Goal: Task Accomplishment & Management: Manage account settings

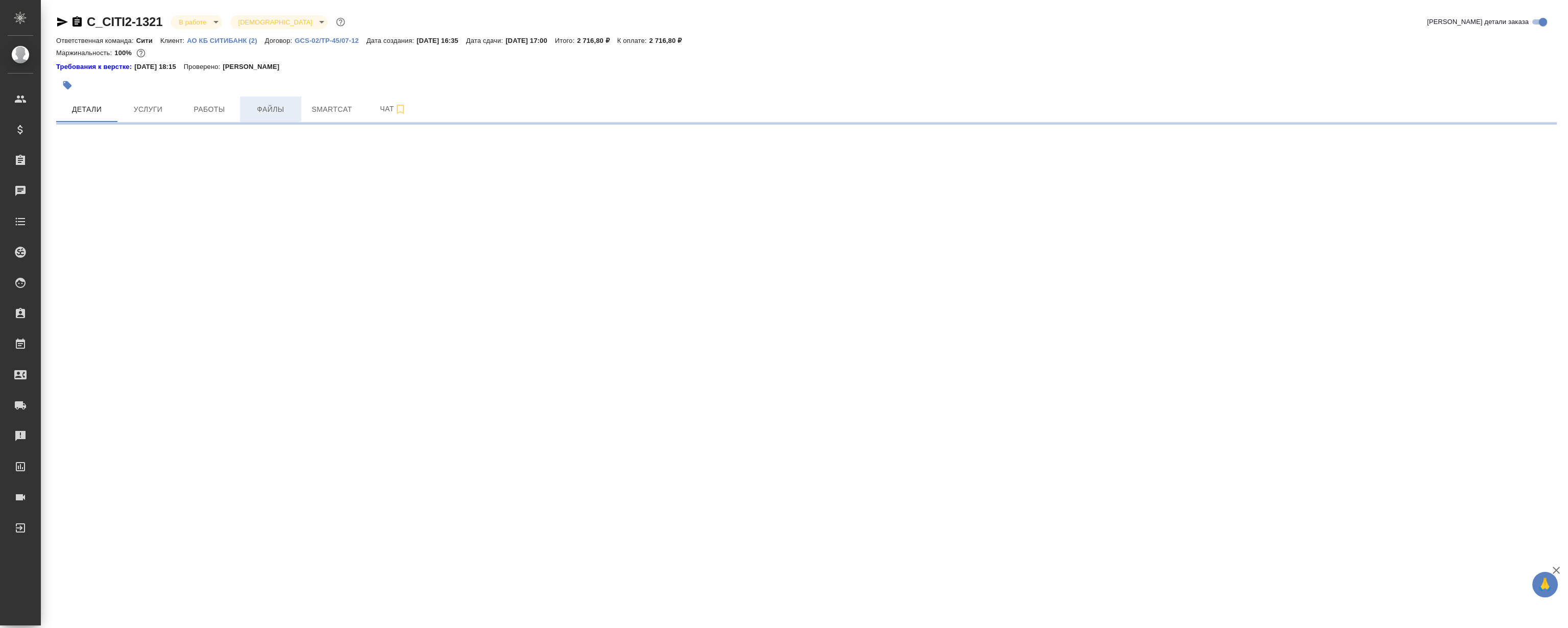
select select "RU"
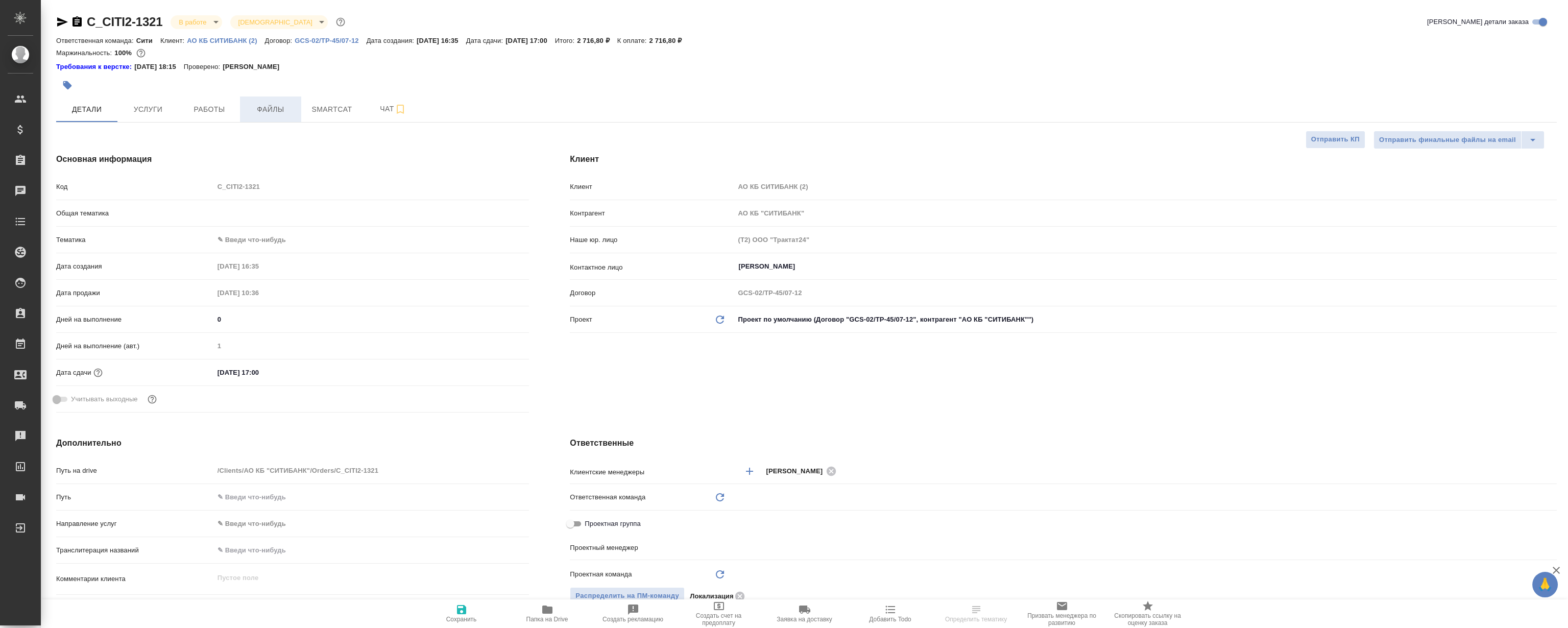
type textarea "x"
click at [282, 116] on button "Файлы" at bounding box center [270, 110] width 61 height 26
type textarea "x"
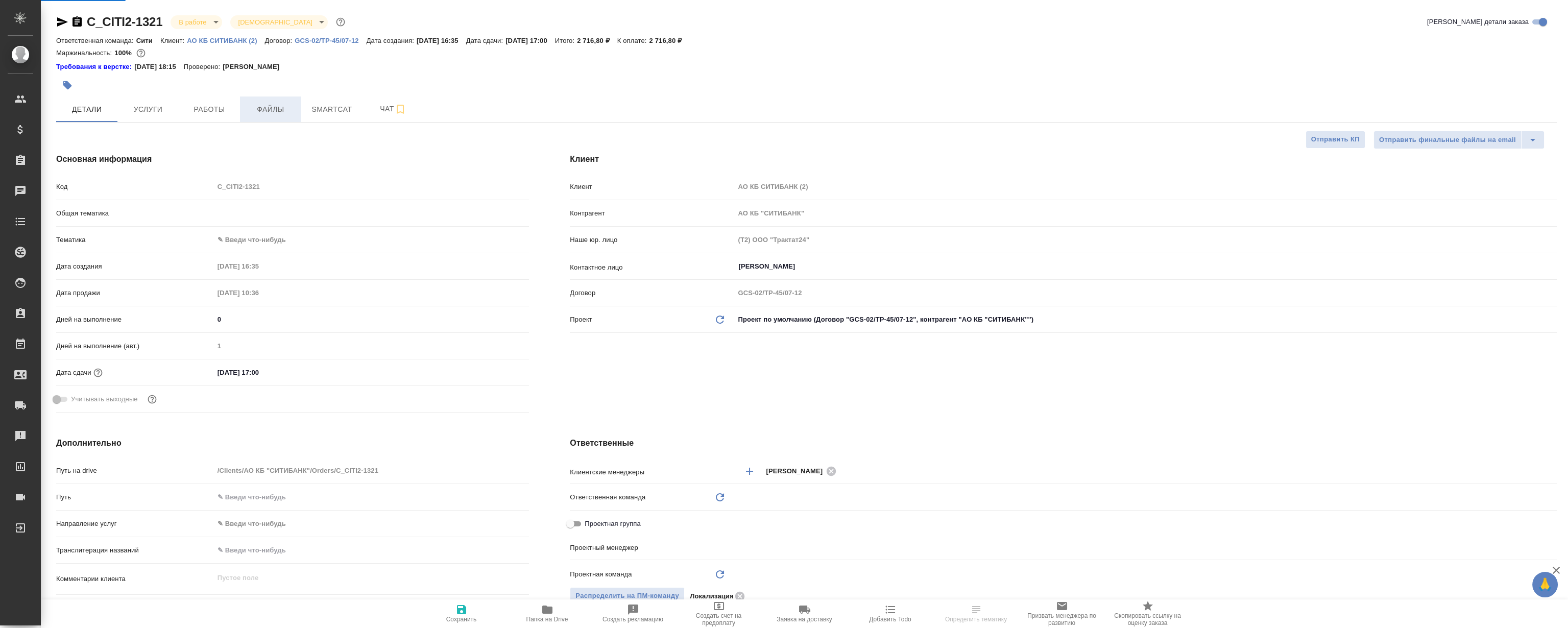
type textarea "x"
type input "Локализация"
type input "Муталимов Марк"
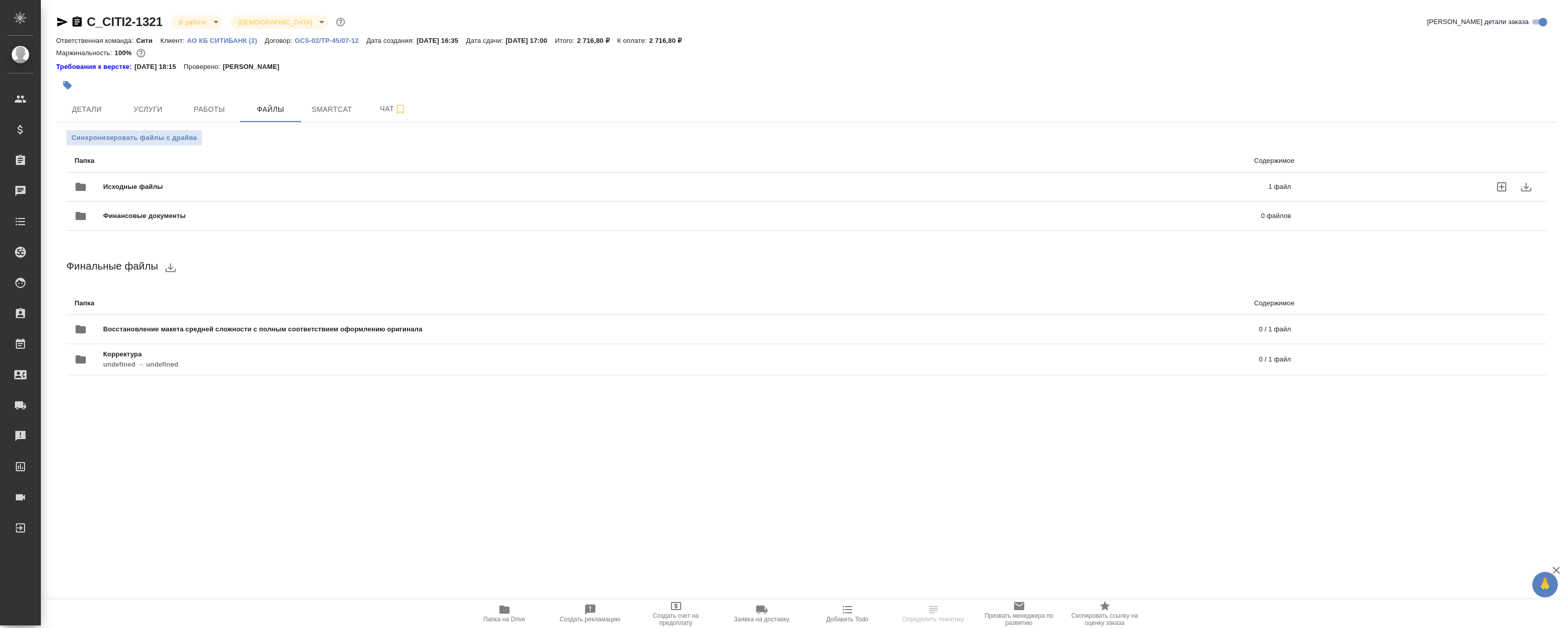
click at [273, 192] on div "Исходные файлы 1 файл" at bounding box center [682, 187] width 1216 height 24
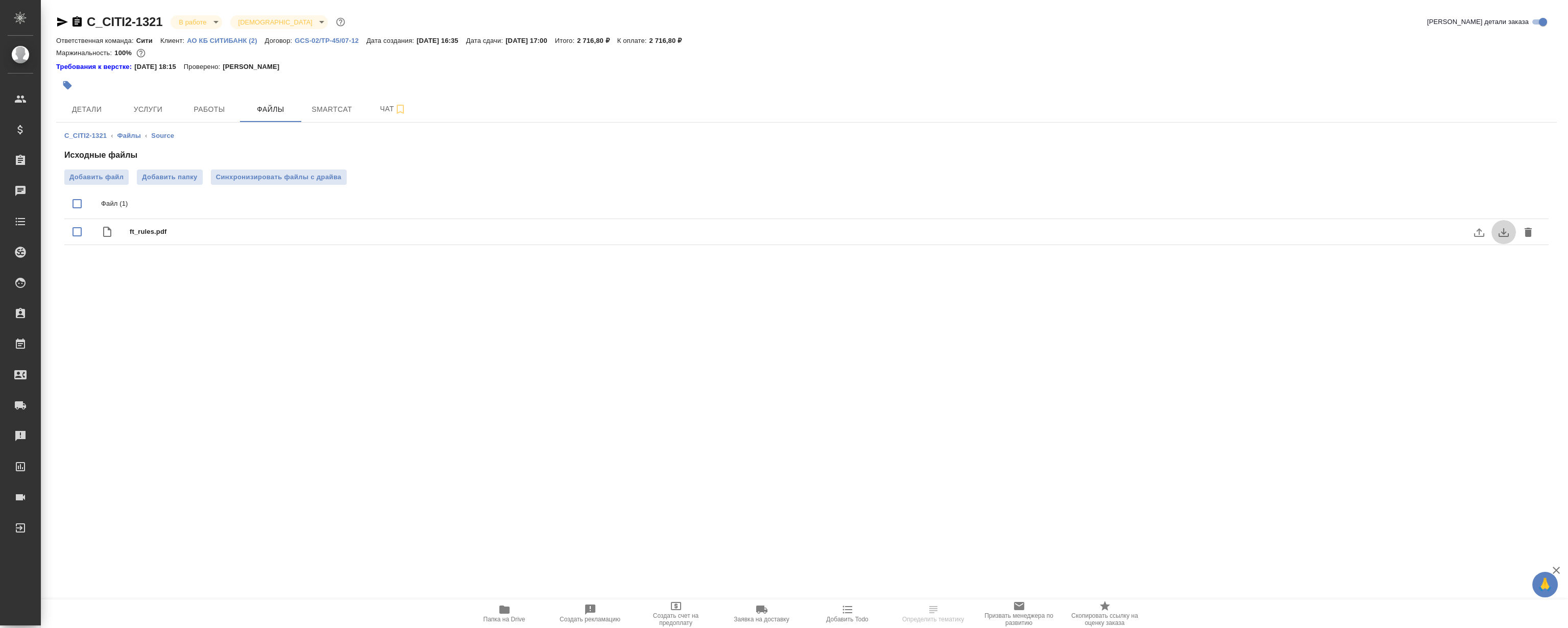
click at [1503, 229] on icon "download" at bounding box center [1503, 232] width 10 height 9
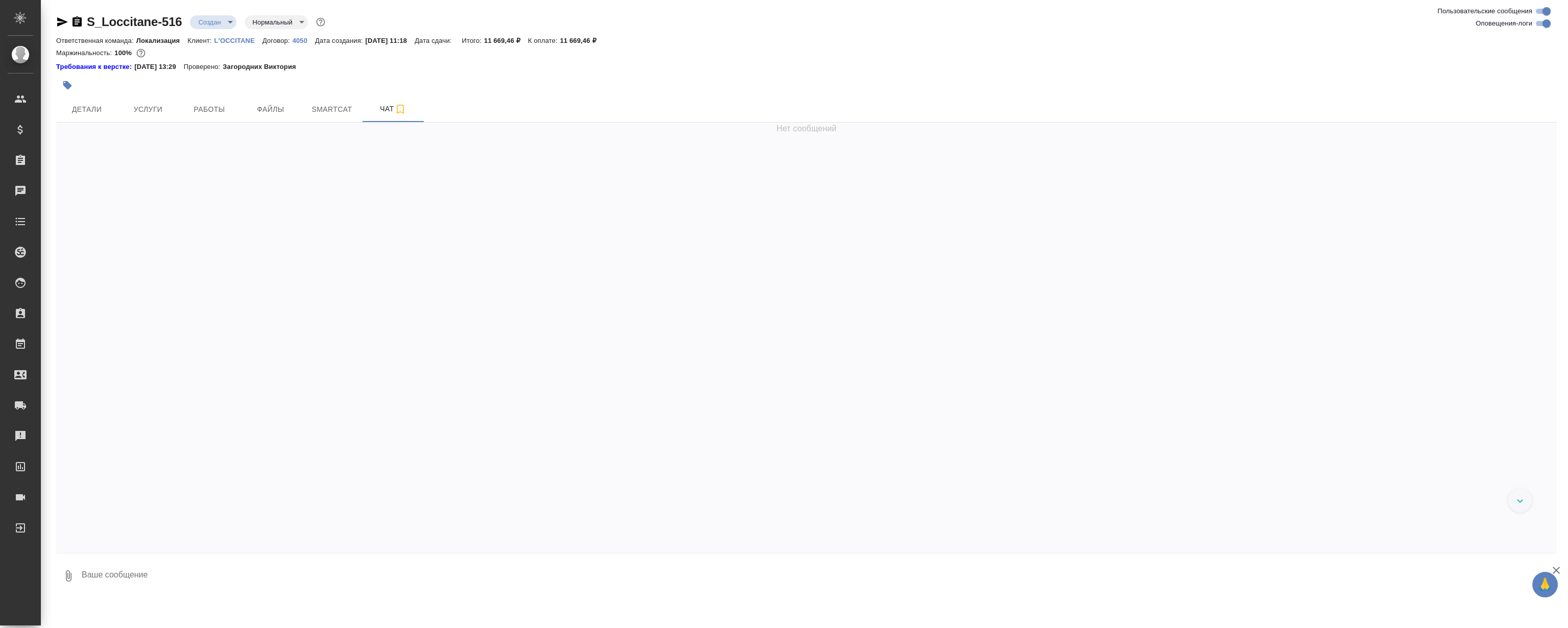
scroll to position [479, 0]
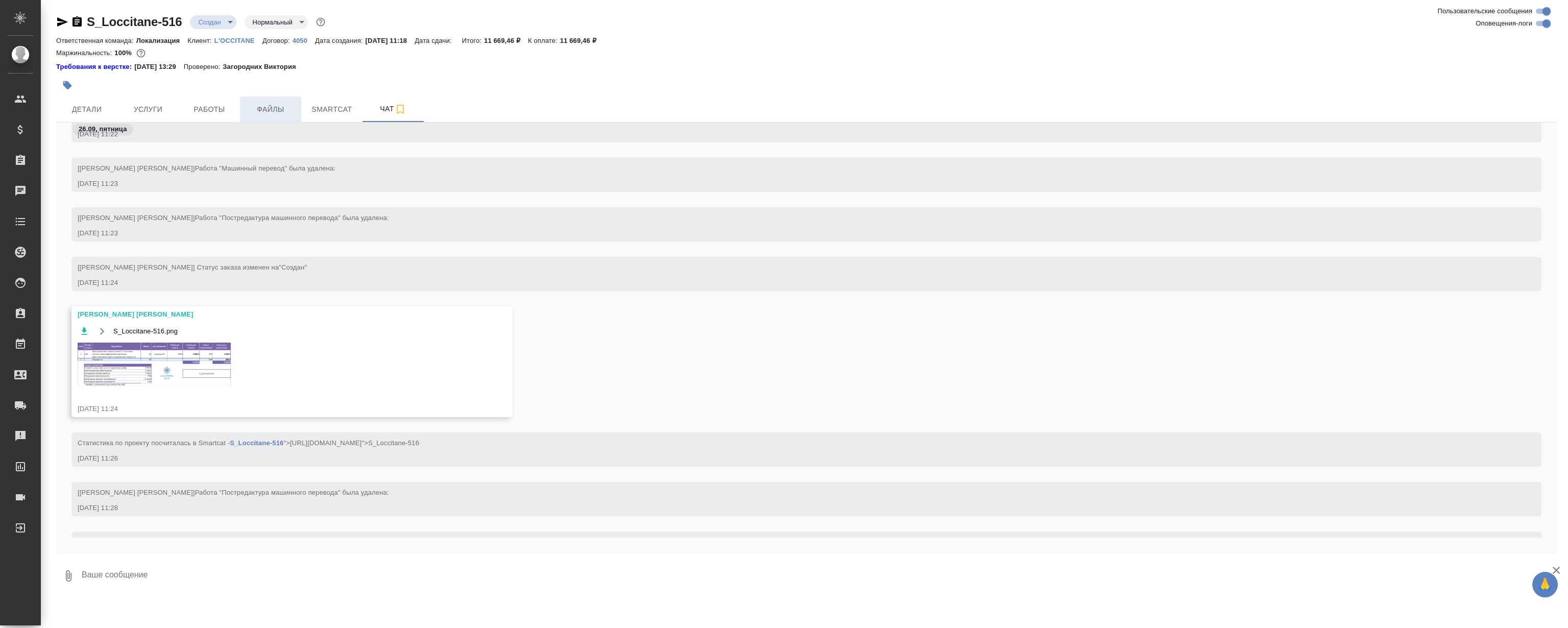
click at [271, 110] on span "Файлы" at bounding box center [270, 109] width 49 height 13
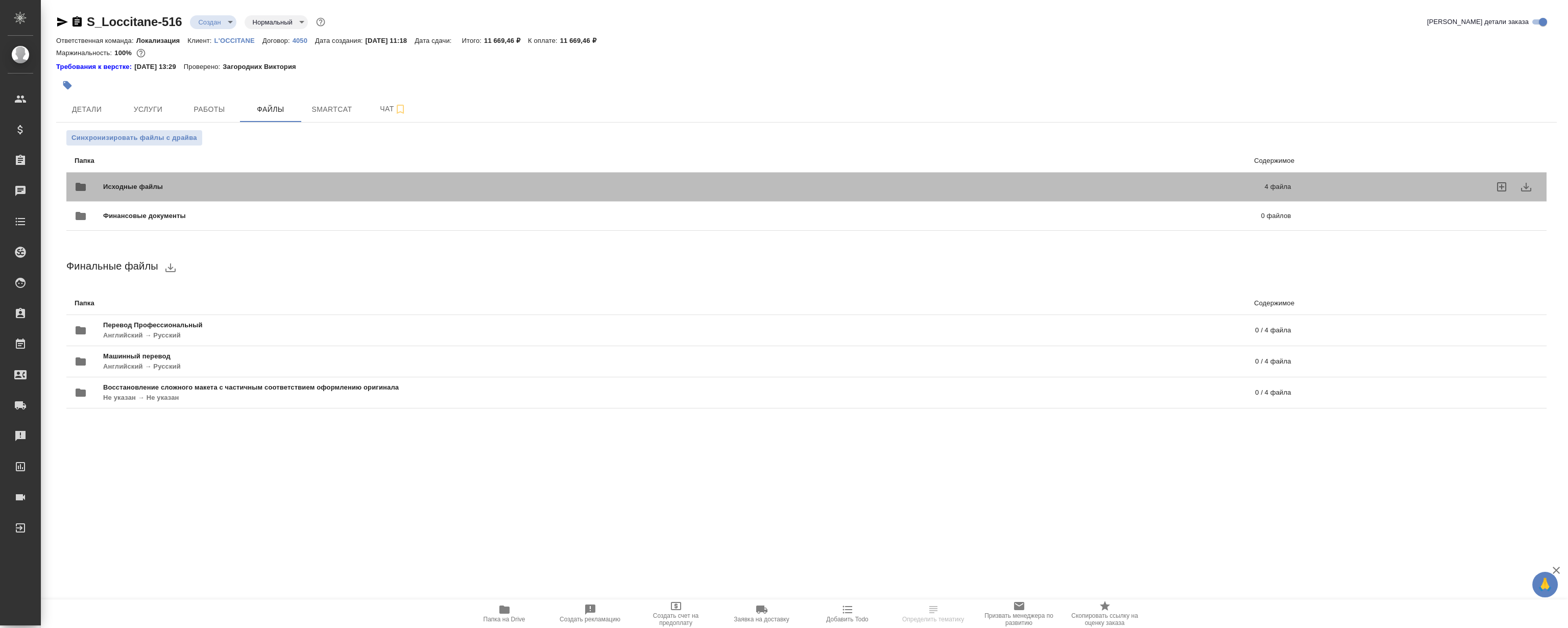
click at [242, 182] on span "Исходные файлы" at bounding box center [408, 187] width 611 height 10
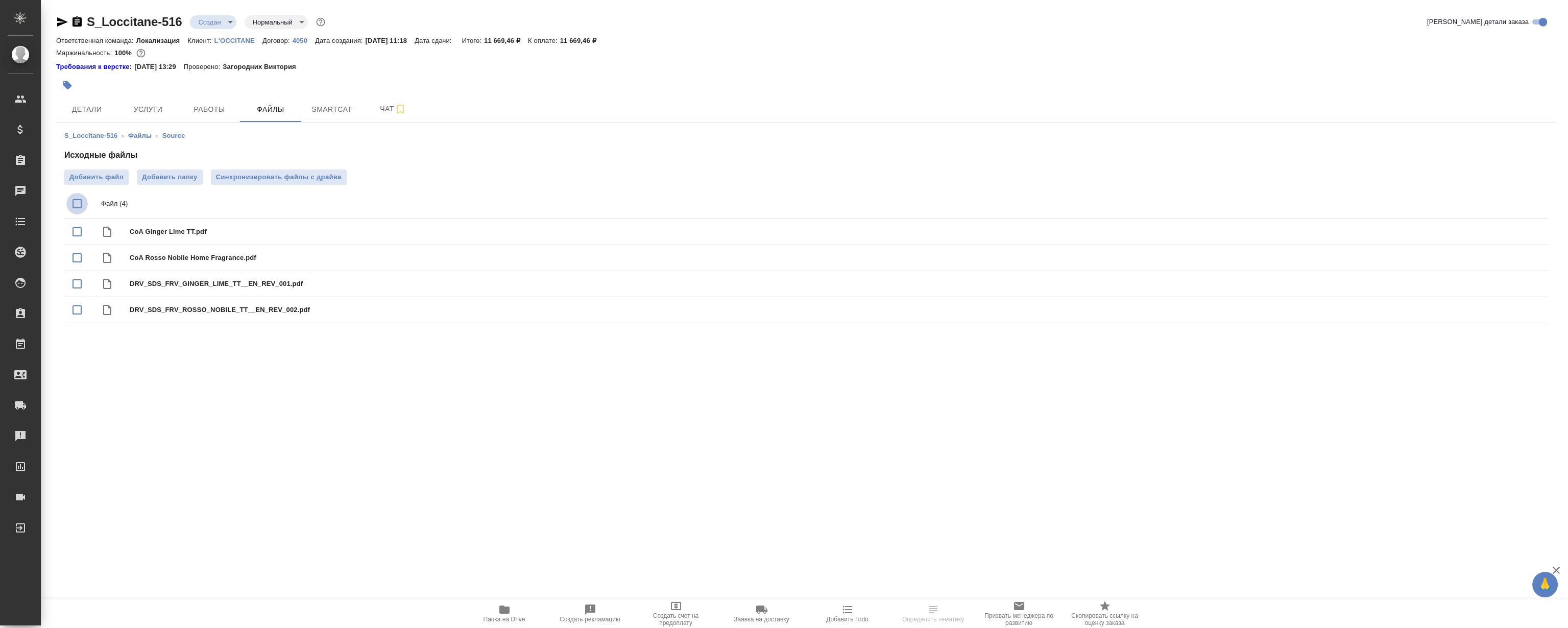
click at [76, 204] on input "checkbox" at bounding box center [77, 203] width 21 height 21
checkbox input "true"
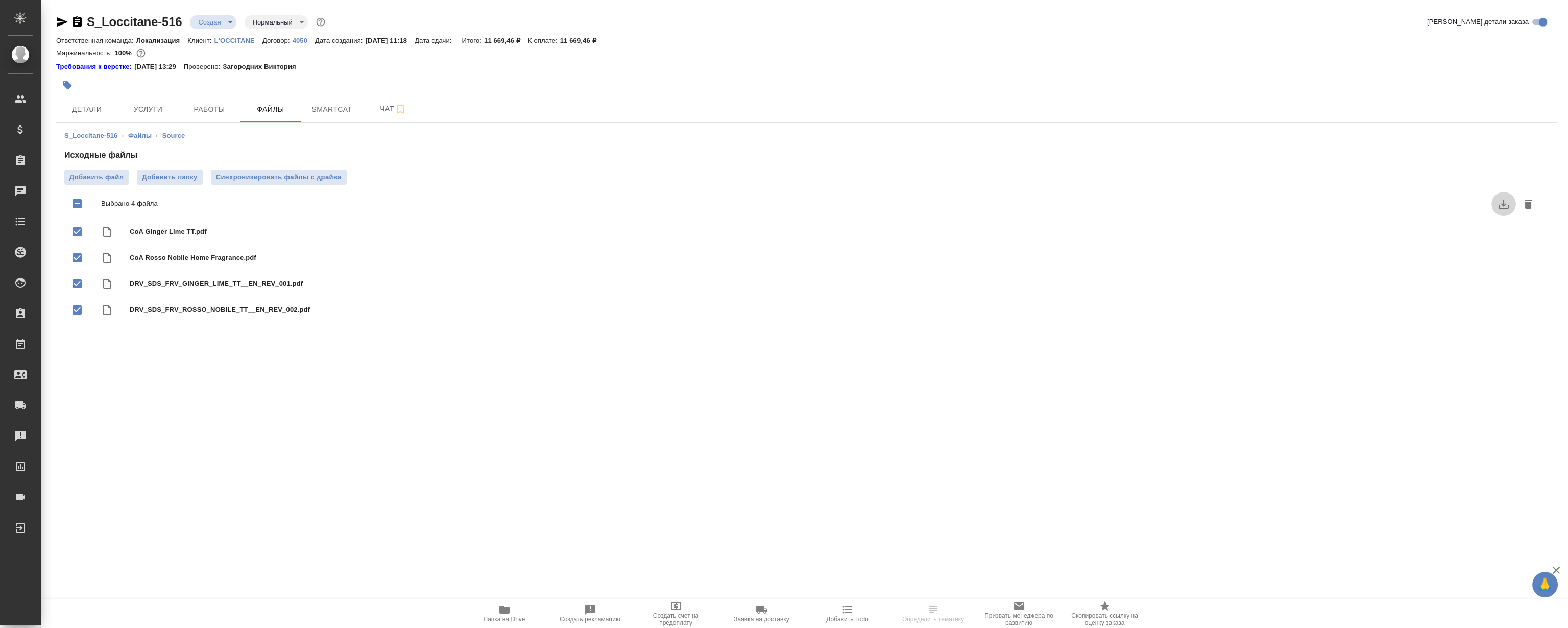
click at [1504, 204] on icon "download" at bounding box center [1503, 204] width 12 height 12
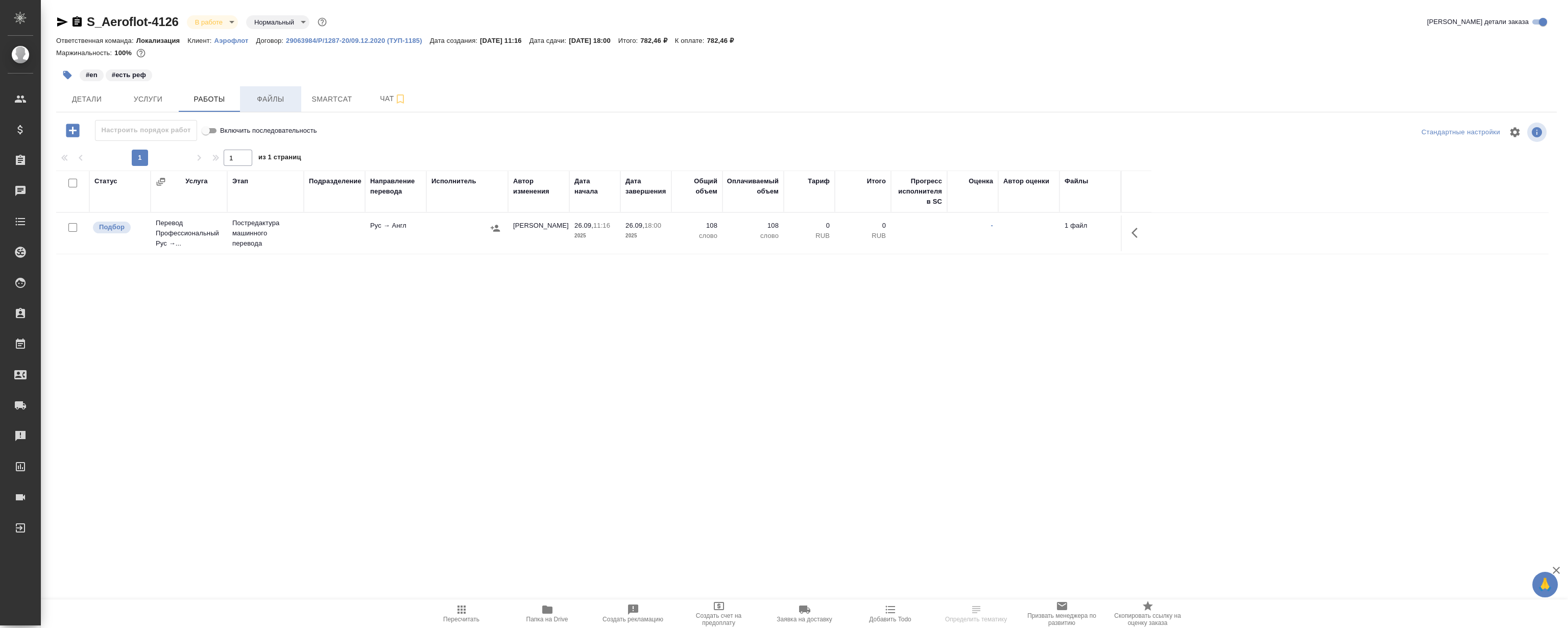
click at [275, 106] on button "Файлы" at bounding box center [270, 99] width 61 height 26
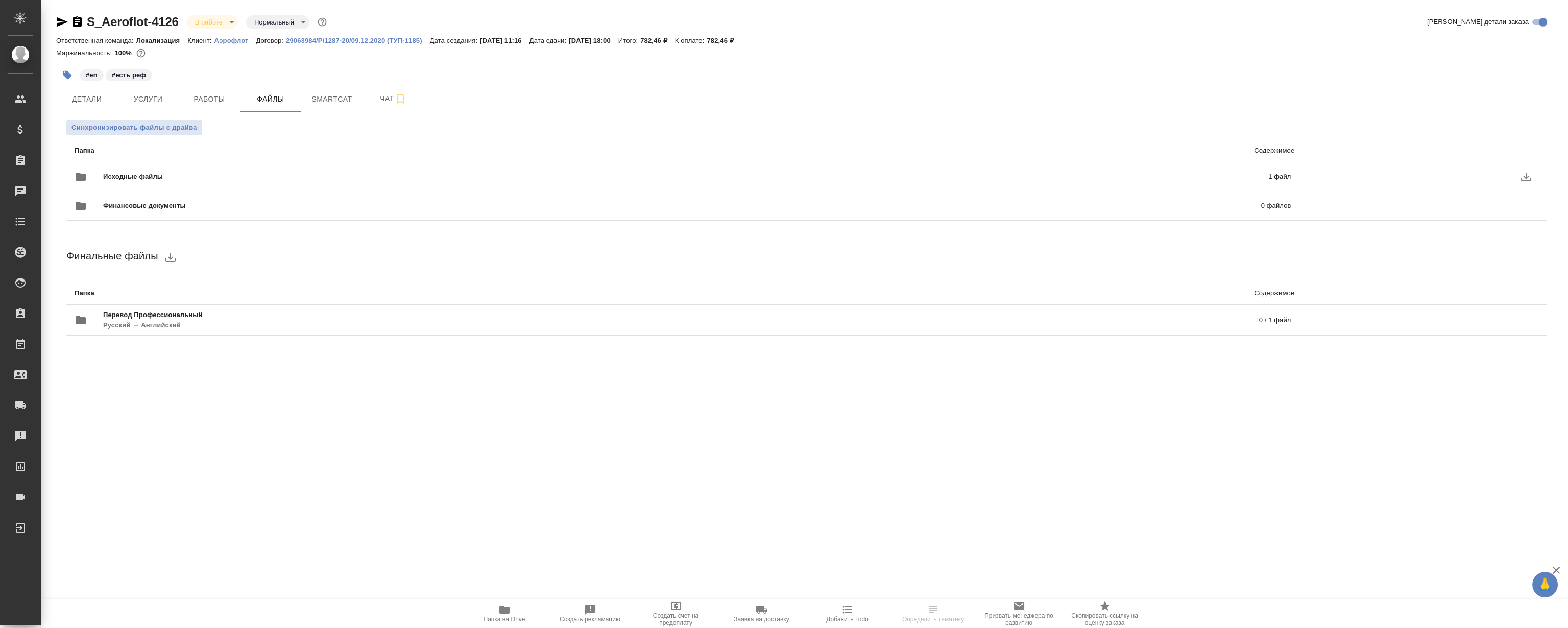
click at [216, 176] on span "Исходные файлы" at bounding box center [409, 176] width 613 height 10
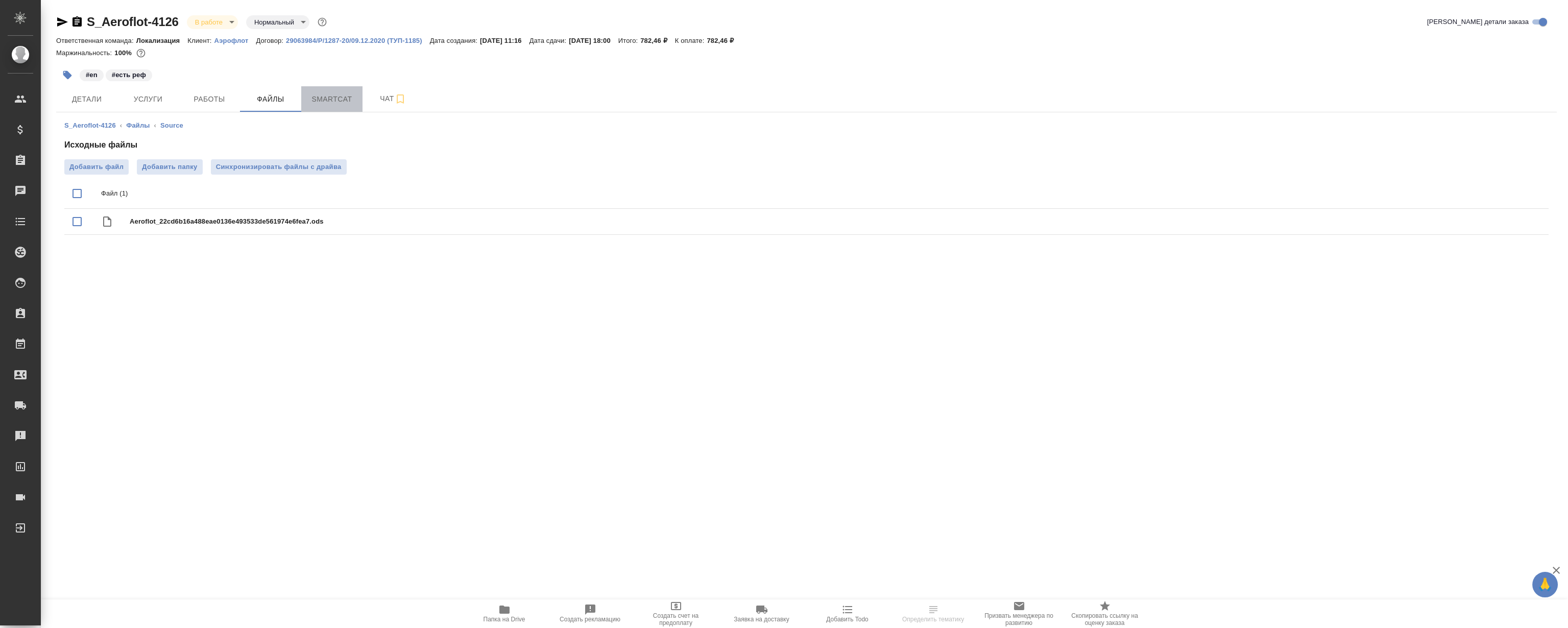
click at [332, 100] on span "Smartcat" at bounding box center [332, 99] width 49 height 13
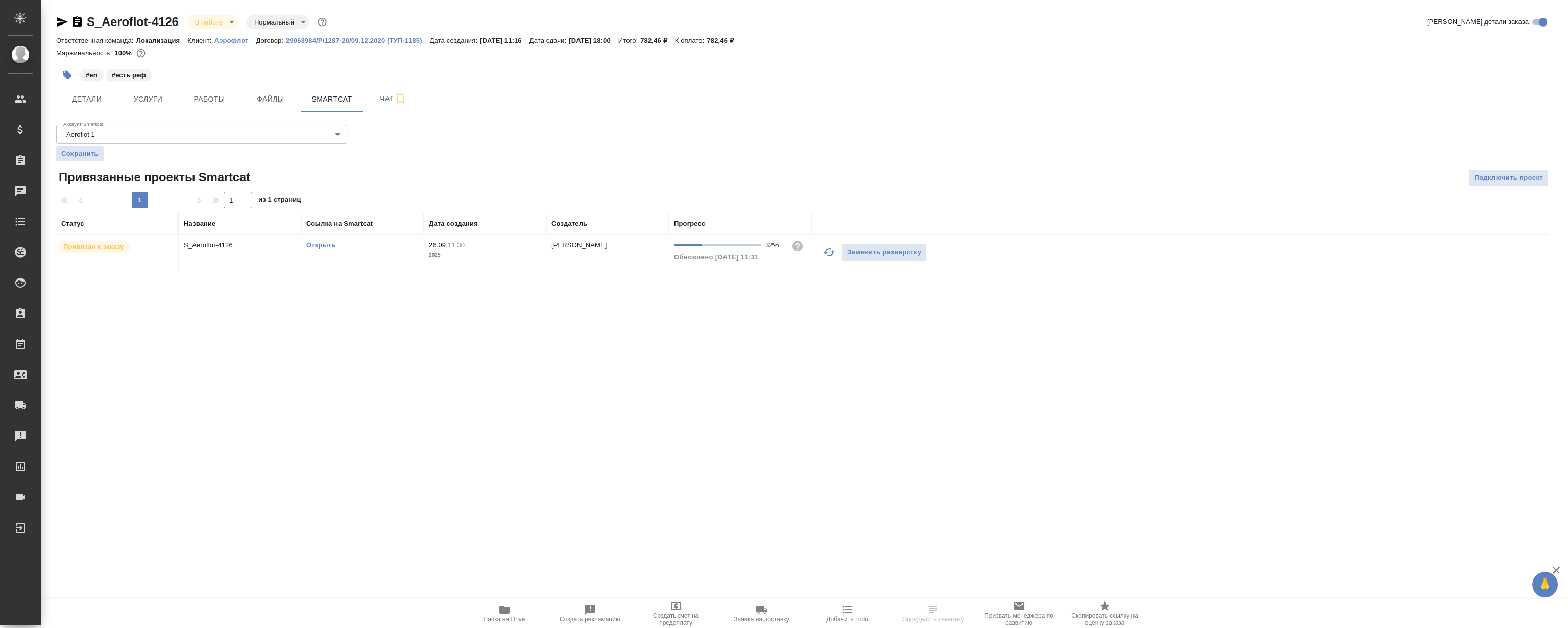
click at [331, 243] on link "Открыть" at bounding box center [321, 245] width 29 height 8
click at [265, 87] on button "Файлы" at bounding box center [270, 99] width 61 height 26
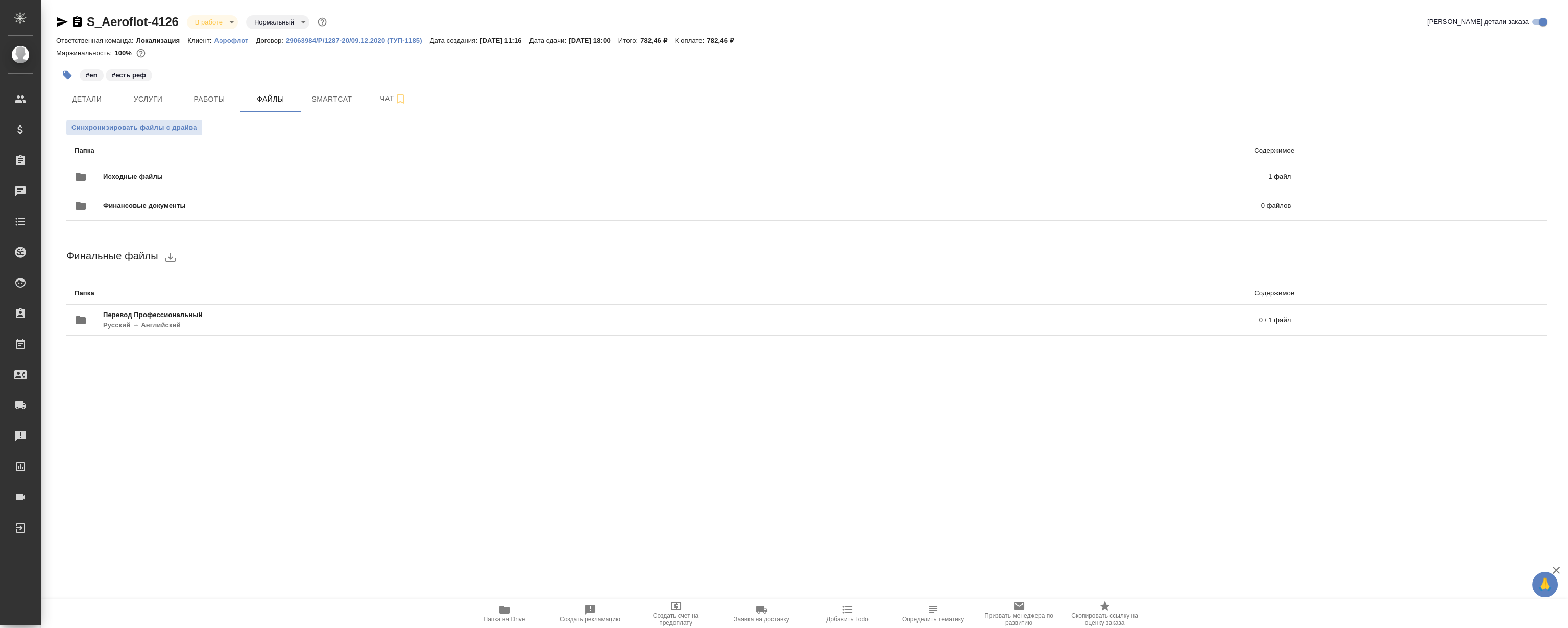
click at [500, 623] on span "Папка на Drive" at bounding box center [504, 619] width 42 height 7
click at [201, 103] on span "Работы" at bounding box center [209, 99] width 49 height 13
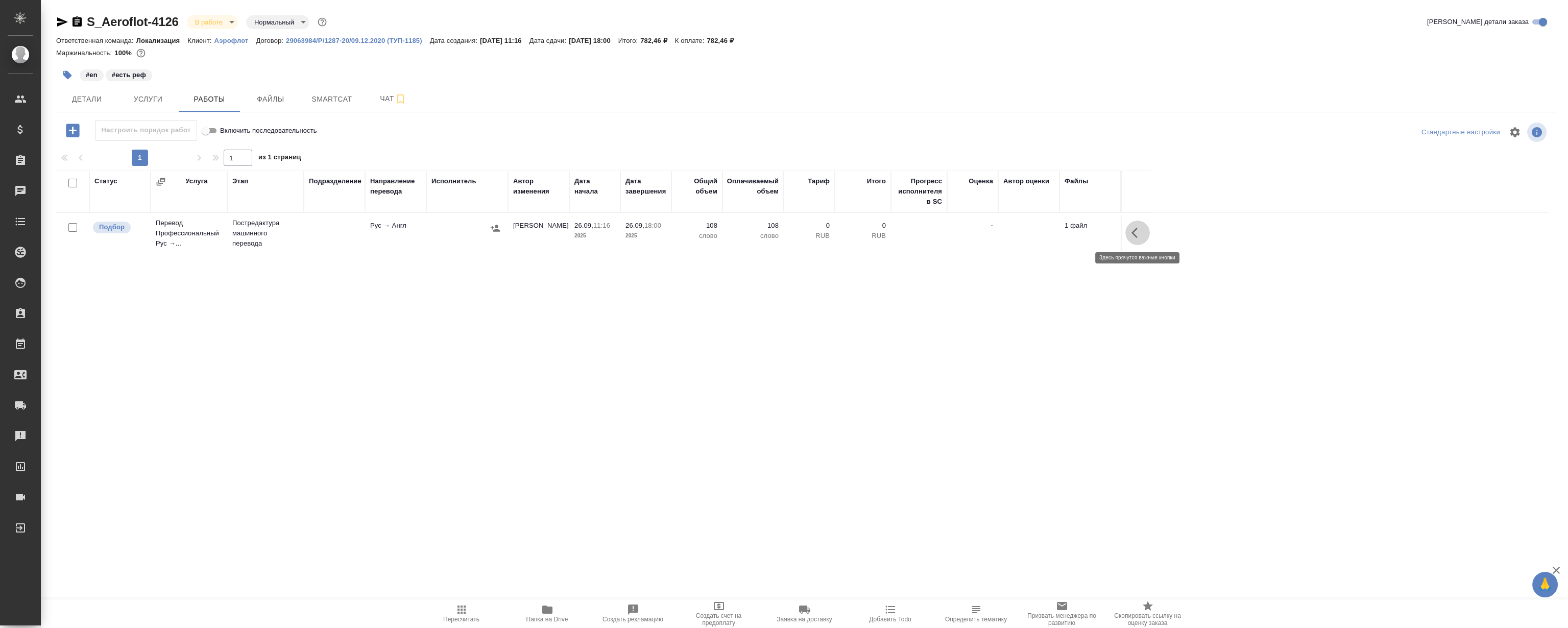
click at [1139, 237] on icon "button" at bounding box center [1138, 232] width 12 height 12
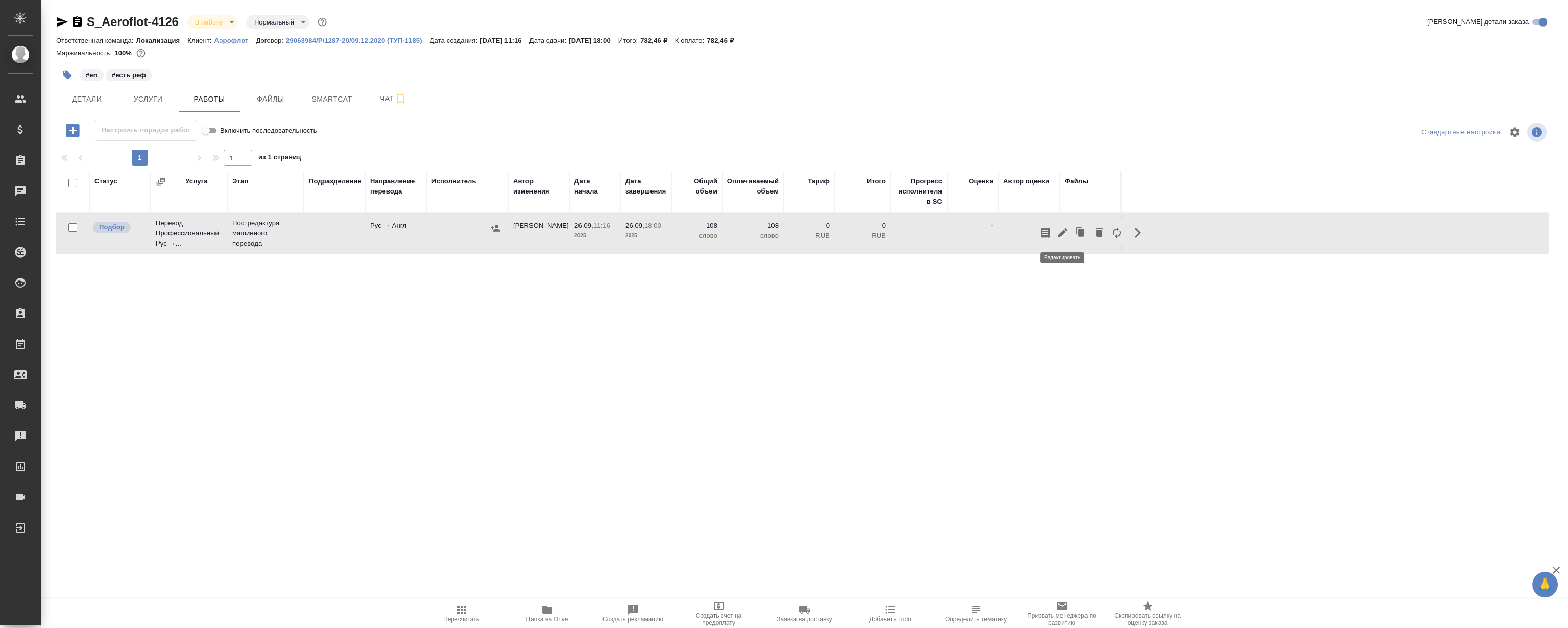
click at [1066, 234] on icon "button" at bounding box center [1063, 232] width 12 height 12
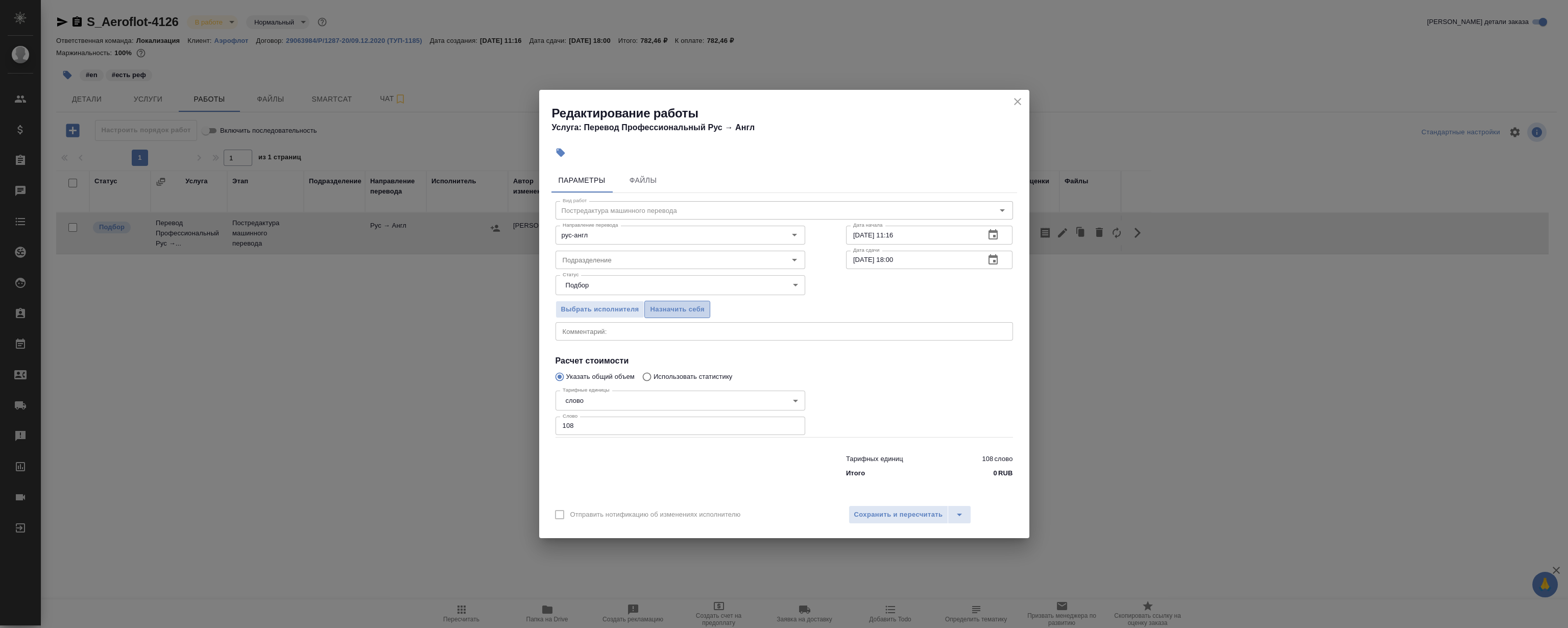
click at [674, 304] on span "Назначить себя" at bounding box center [677, 309] width 54 height 12
click at [1015, 97] on icon "close" at bounding box center [1018, 102] width 12 height 12
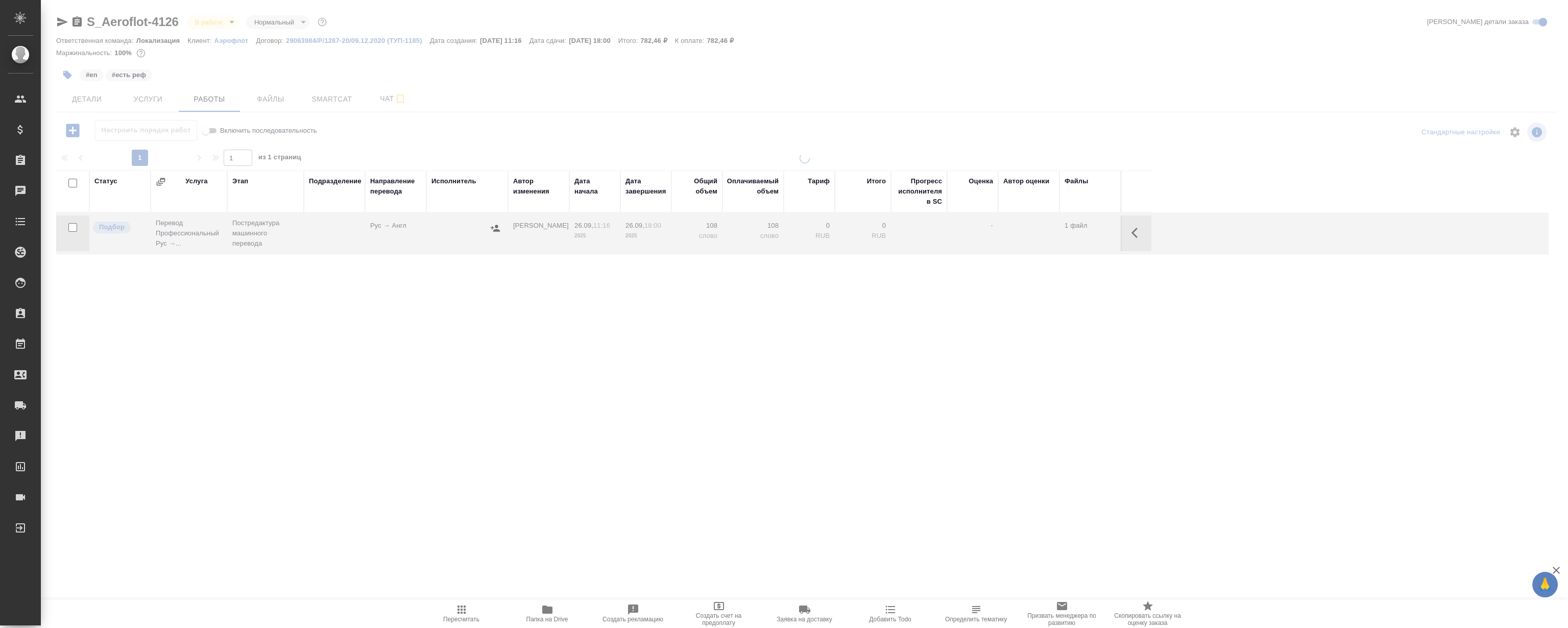
type input "urgent"
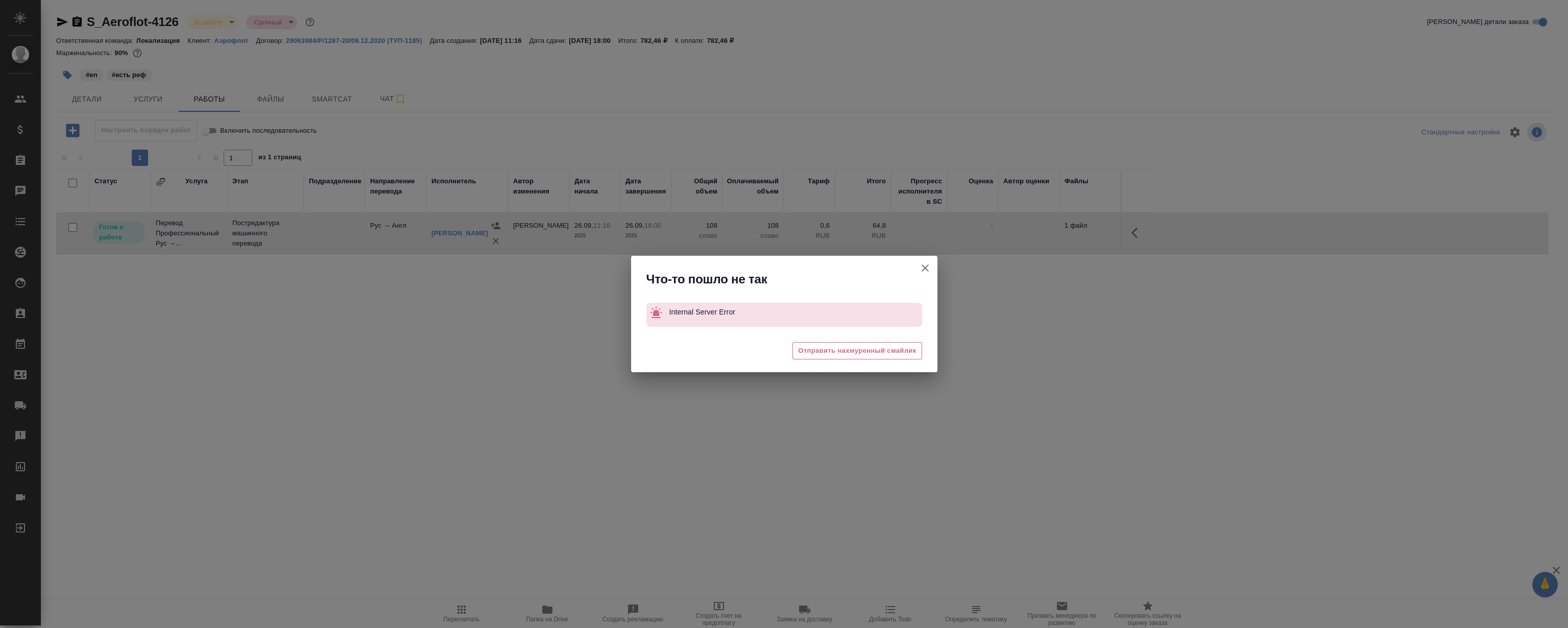
click at [922, 272] on icon "button" at bounding box center [925, 268] width 12 height 12
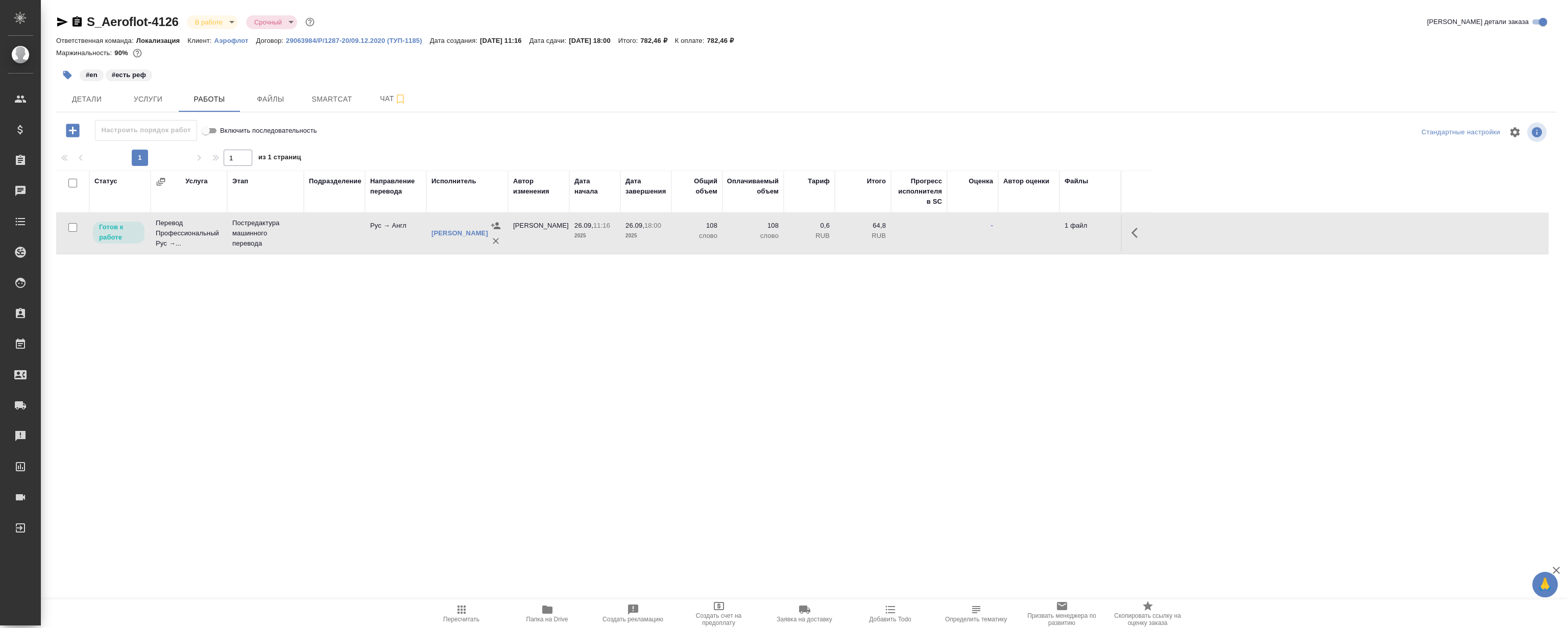
click at [1142, 229] on icon "button" at bounding box center [1138, 232] width 12 height 12
click at [1064, 232] on icon "button" at bounding box center [1062, 232] width 9 height 9
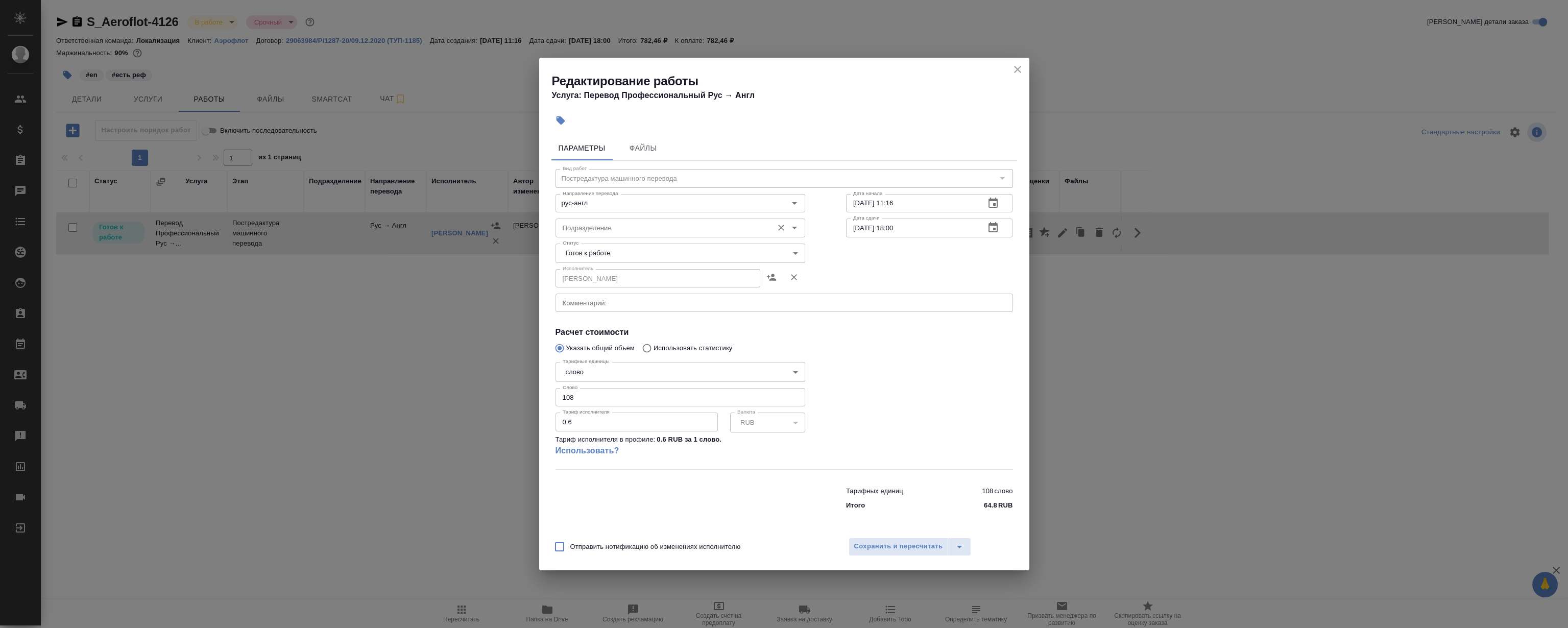
click at [602, 227] on input "Подразделение" at bounding box center [663, 228] width 209 height 12
click at [603, 242] on li "LocQA" at bounding box center [680, 251] width 250 height 18
type input "LocQA"
click at [595, 246] on body "🙏 .cls-1 fill:#fff; AWATERA Magerramov Ruslan Клиенты Спецификации Заказы 0 Чат…" at bounding box center [784, 314] width 1568 height 628
click at [599, 306] on li "Сдан" at bounding box center [680, 305] width 250 height 18
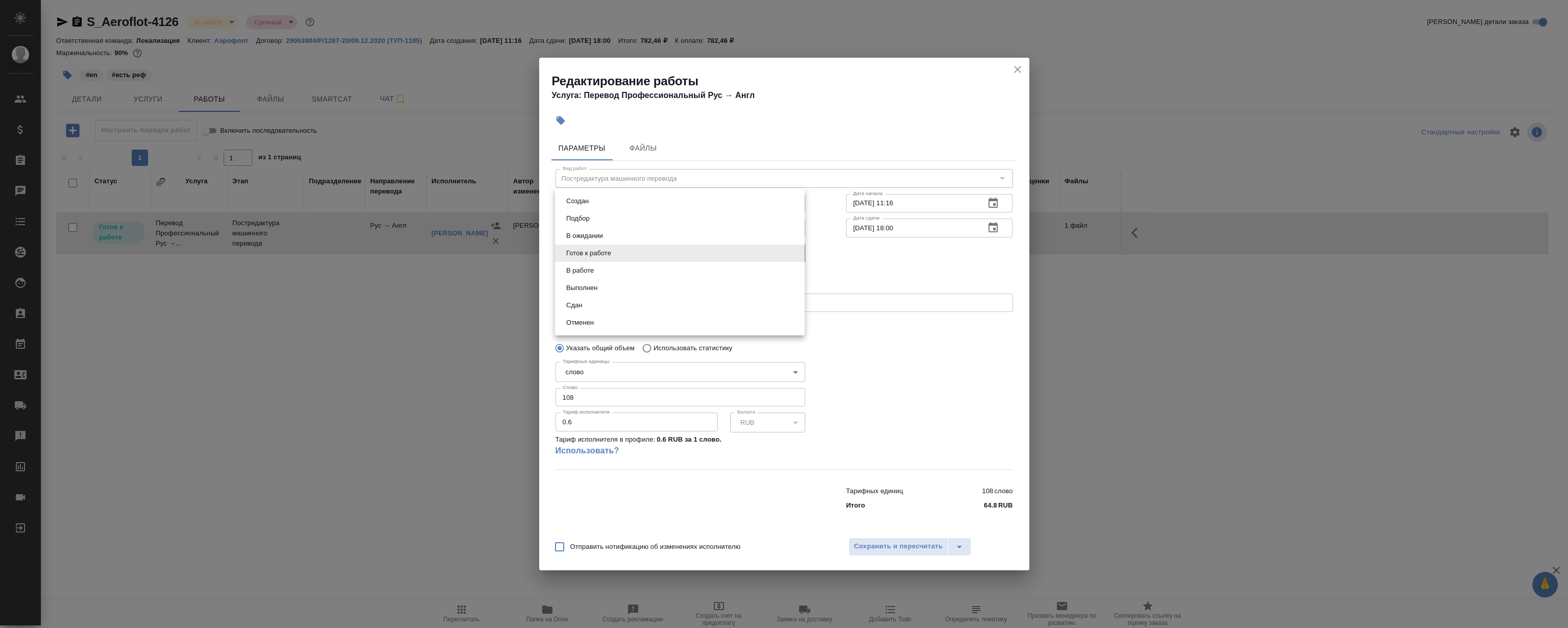
type input "closed"
click at [867, 536] on div "Отправить нотификацию об изменениях исполнителю Сохранить и пересчитать" at bounding box center [784, 550] width 490 height 40
click at [873, 542] on span "Сохранить и пересчитать" at bounding box center [898, 546] width 89 height 12
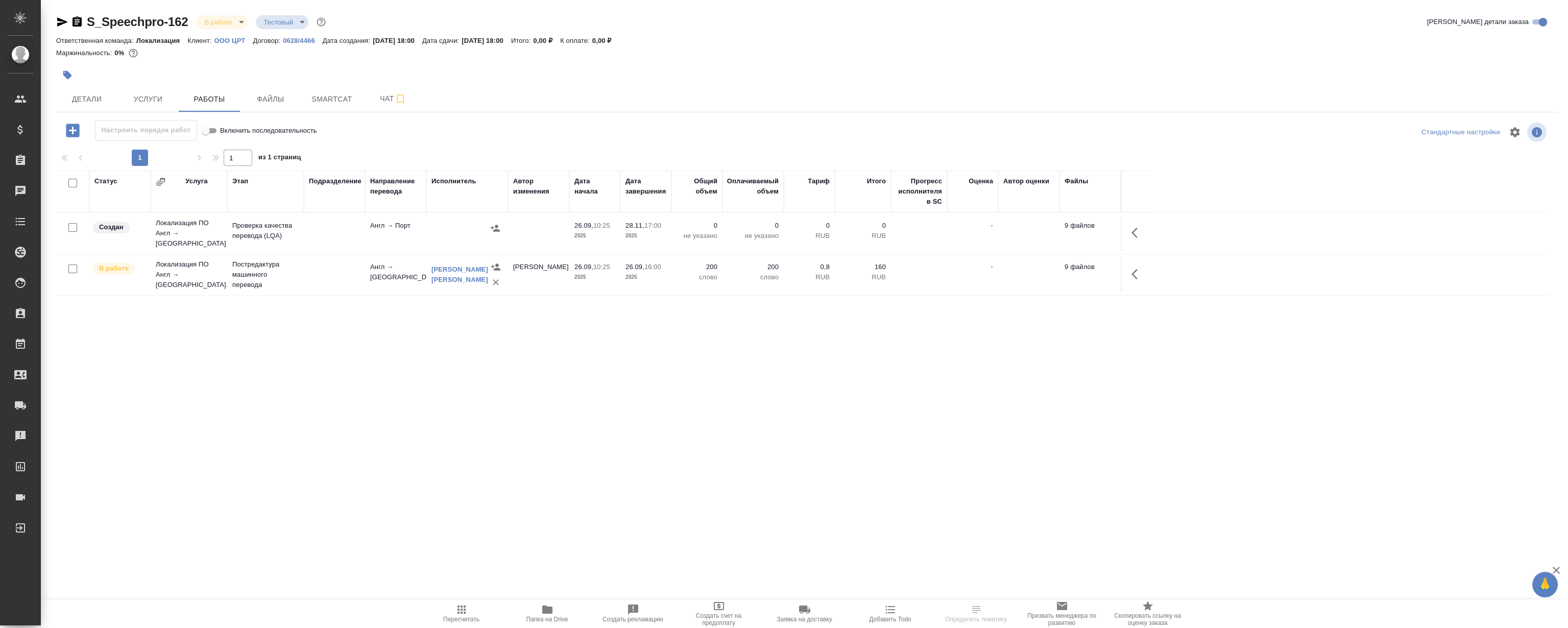
click at [701, 28] on div "S_Speechpro-162 В работе inProgress Тестовый test Кратко детали заказа" at bounding box center [806, 22] width 1500 height 16
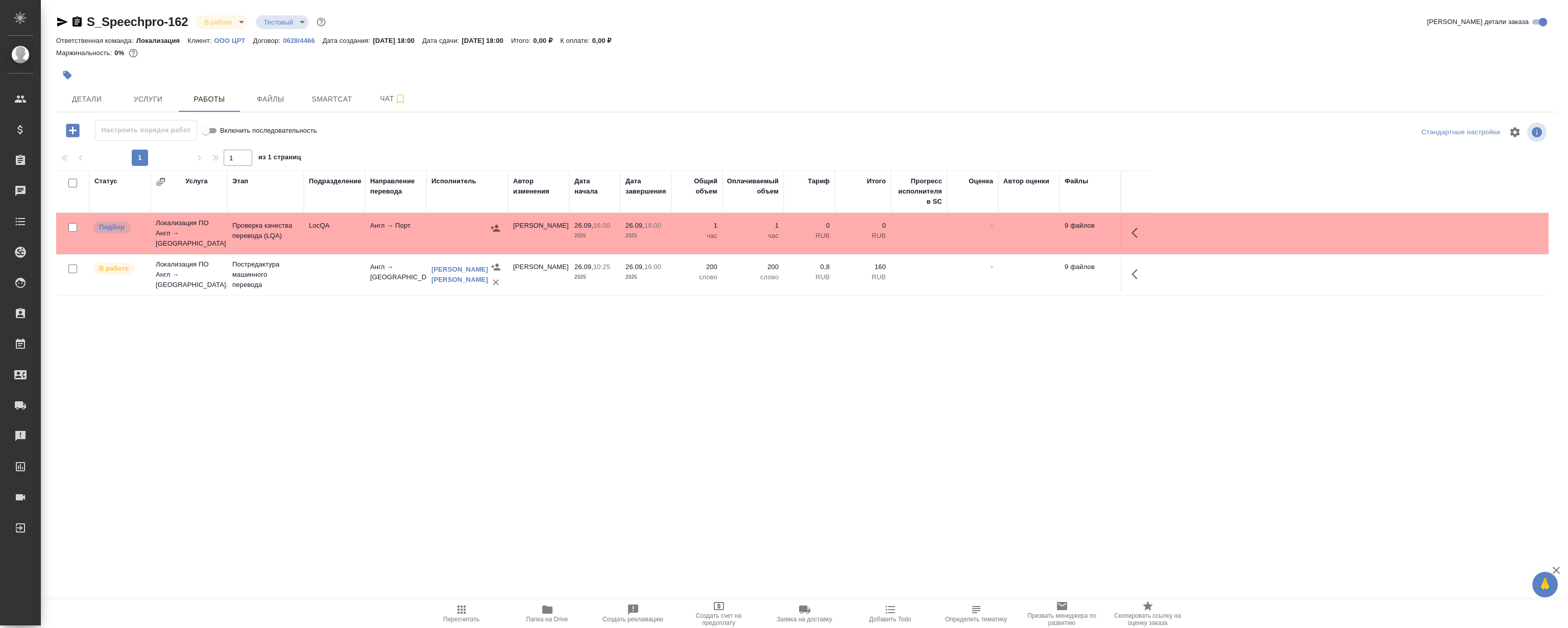
click at [378, 353] on div "Статус Услуга Этап Подразделение Направление перевода Исполнитель Автор изменен…" at bounding box center [802, 285] width 1493 height 229
click at [270, 382] on div "Статус Услуга Этап Подразделение Направление перевода Исполнитель Автор изменен…" at bounding box center [802, 285] width 1493 height 229
click at [269, 352] on div "Статус Услуга Этап Подразделение Направление перевода Исполнитель Автор изменен…" at bounding box center [802, 285] width 1493 height 229
click at [271, 377] on div "Статус Услуга Этап Подразделение Направление перевода Исполнитель Автор изменен…" at bounding box center [802, 285] width 1493 height 229
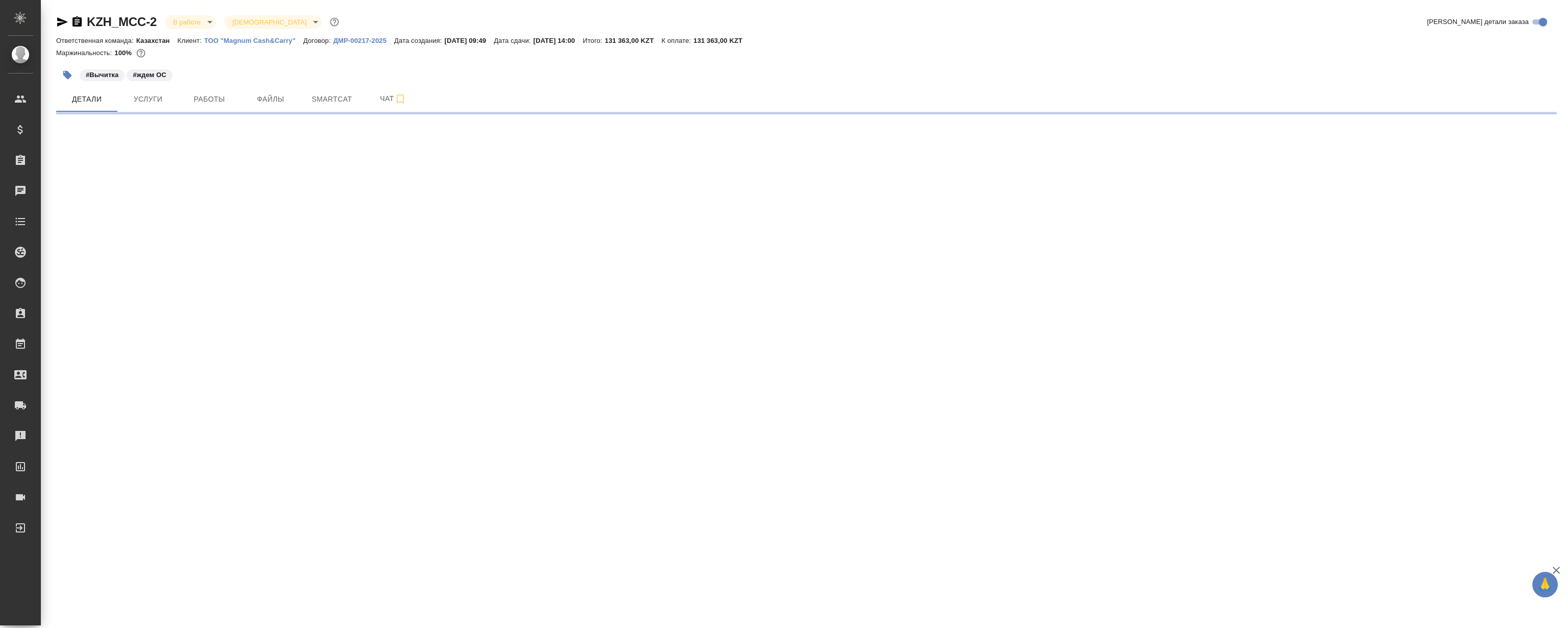
select select "RU"
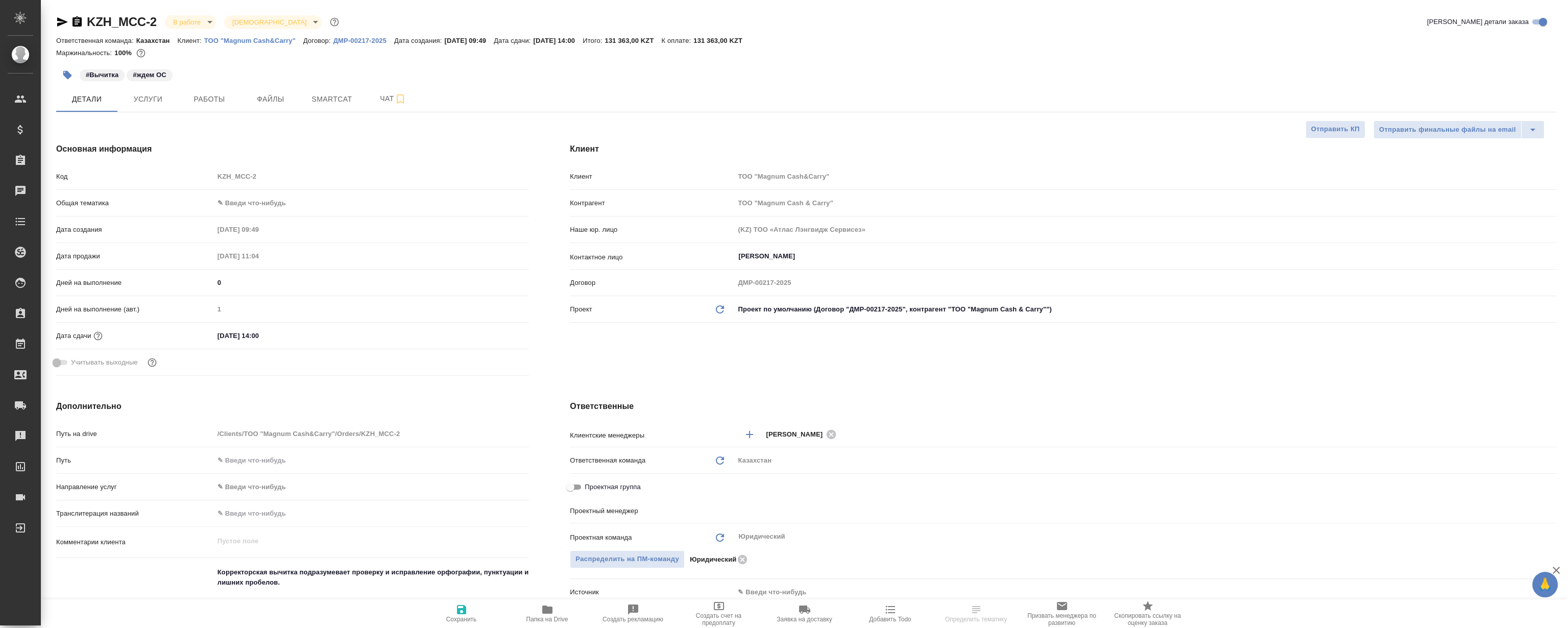
type textarea "x"
type input "Matveeva Anastasia"
type textarea "x"
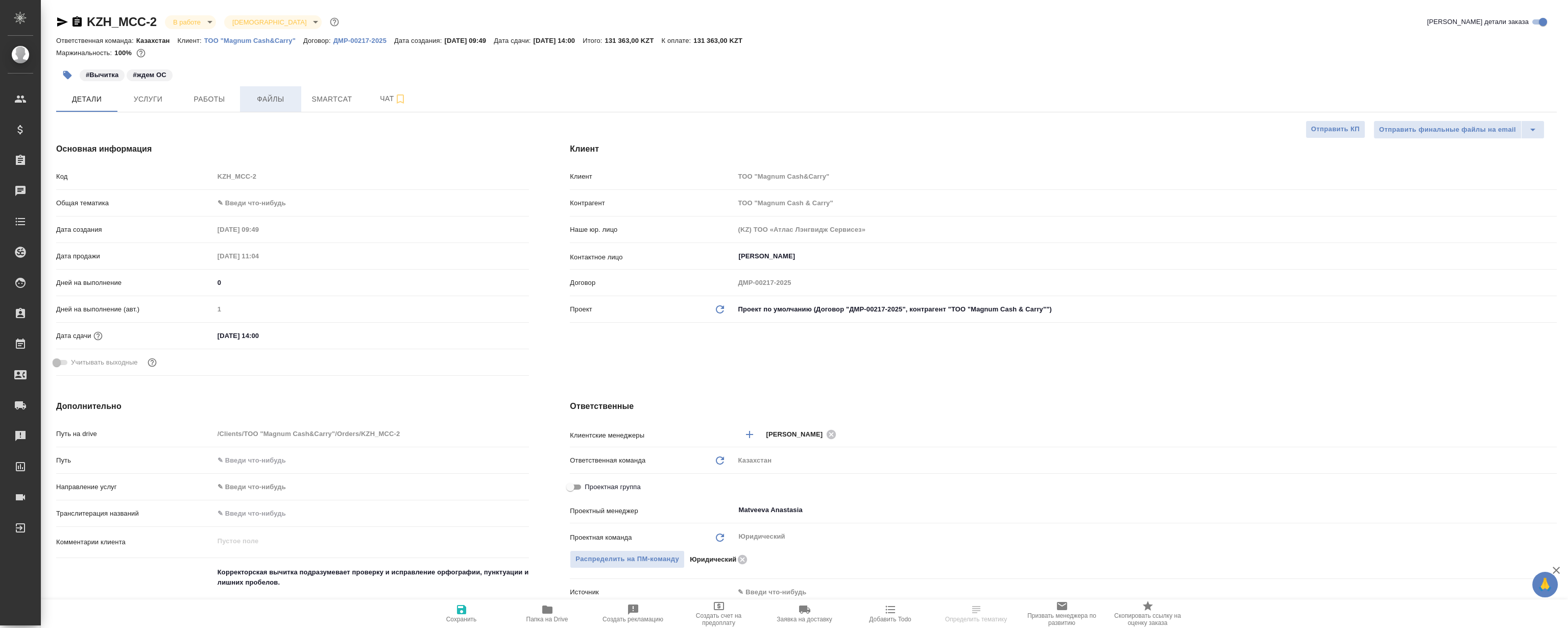
type textarea "x"
click at [260, 97] on span "Файлы" at bounding box center [270, 99] width 49 height 13
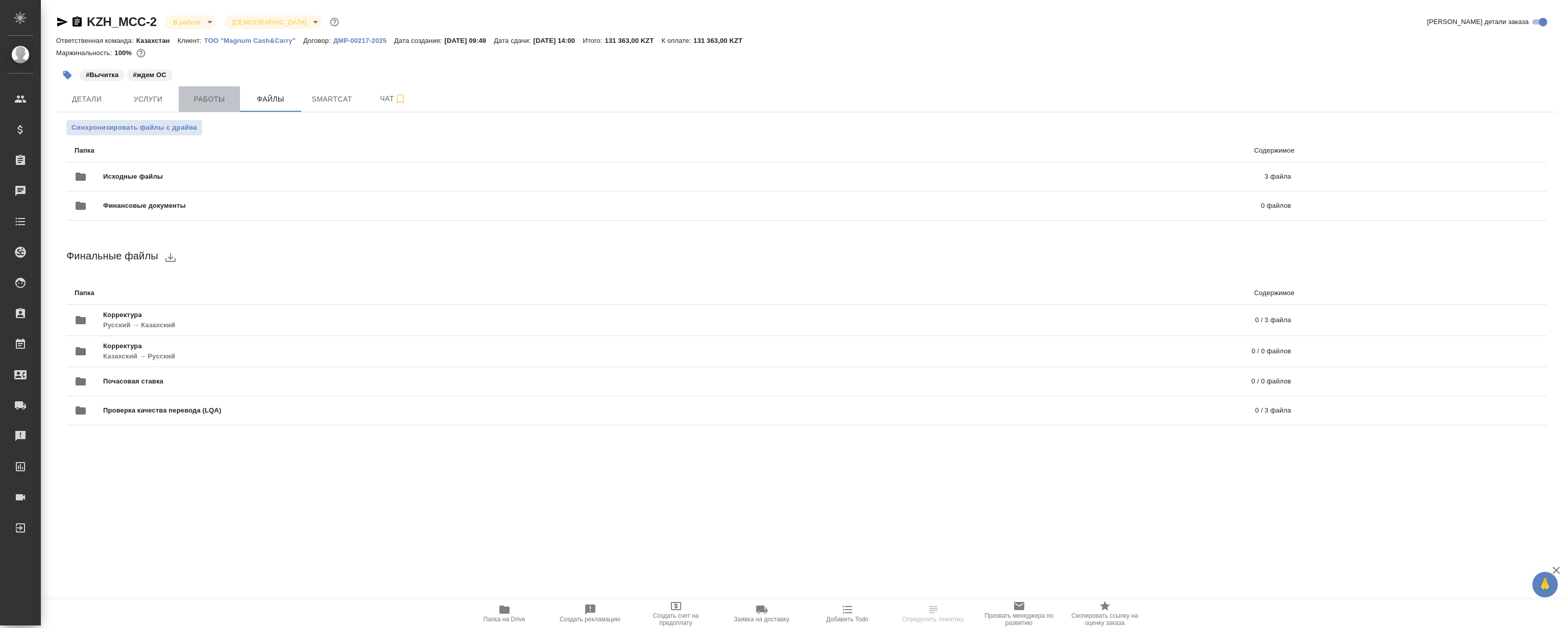
click at [217, 104] on span "Работы" at bounding box center [209, 99] width 49 height 13
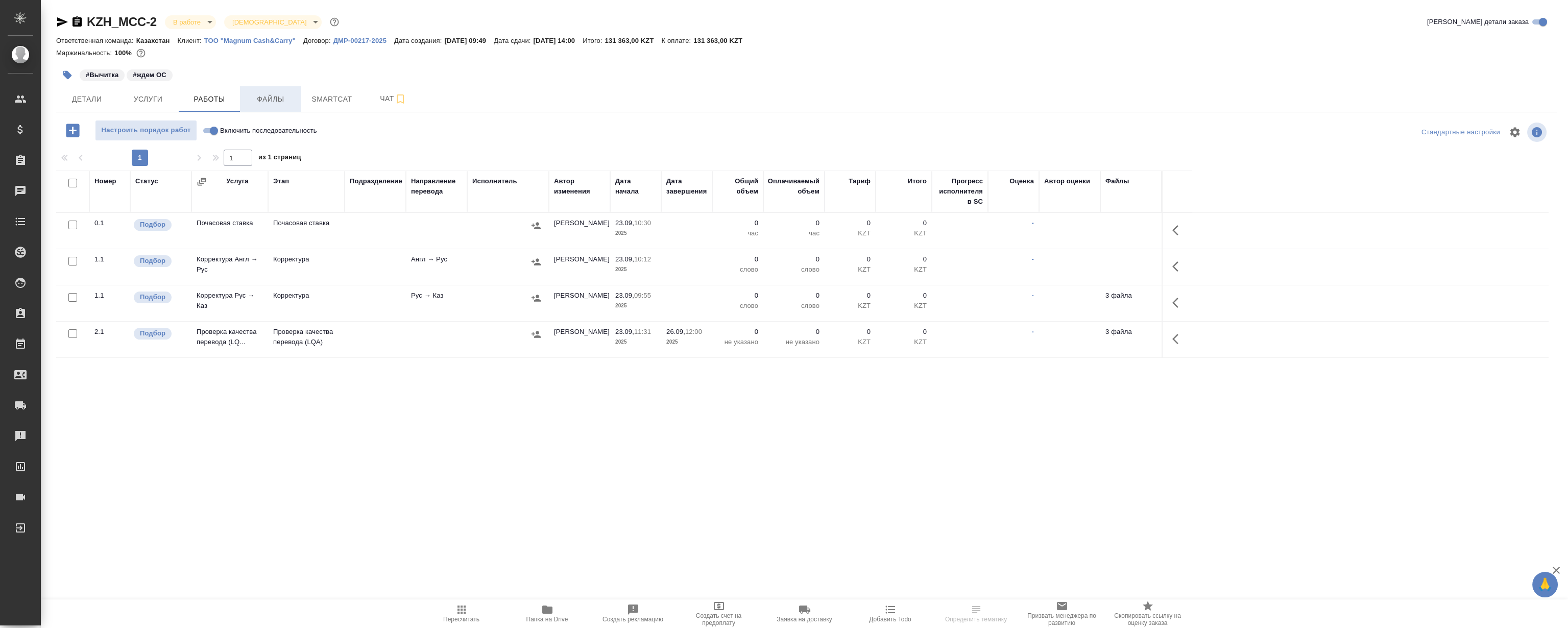
click at [268, 98] on span "Файлы" at bounding box center [270, 99] width 49 height 13
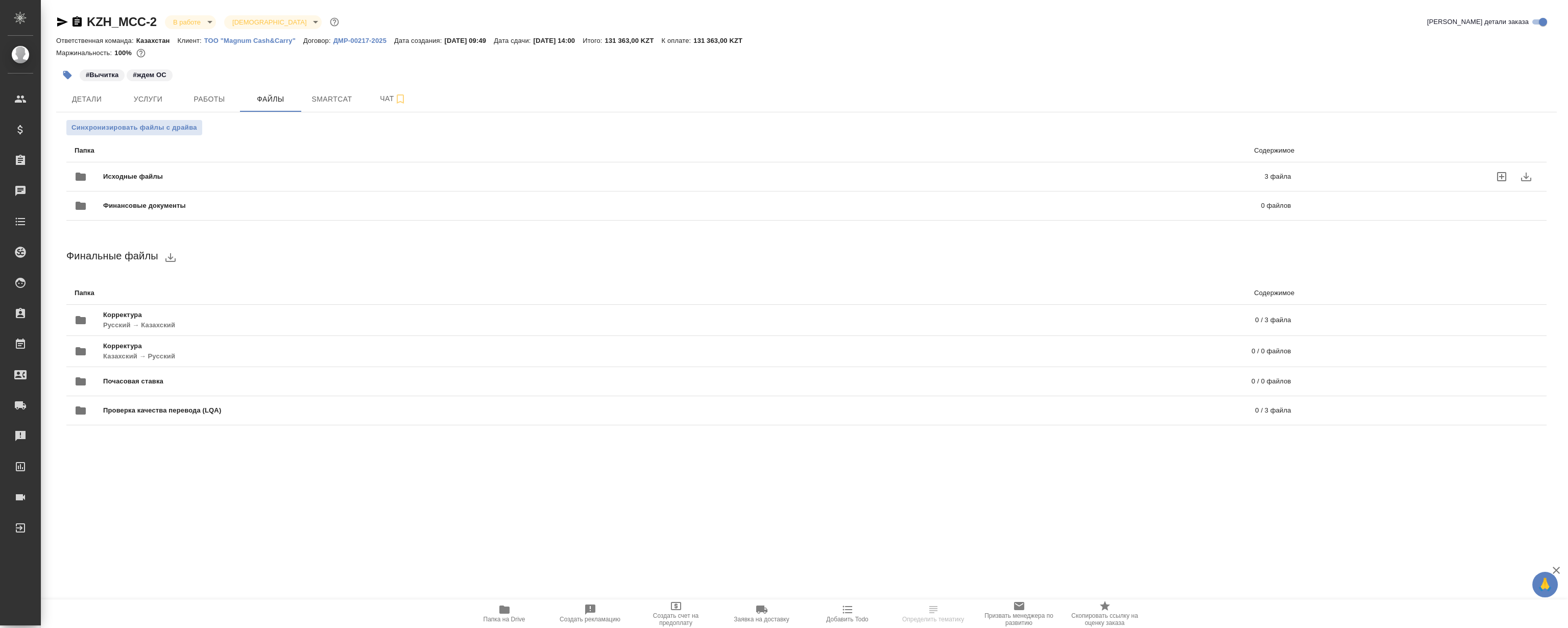
click at [240, 164] on div "Исходные файлы 3 файла" at bounding box center [682, 176] width 1216 height 24
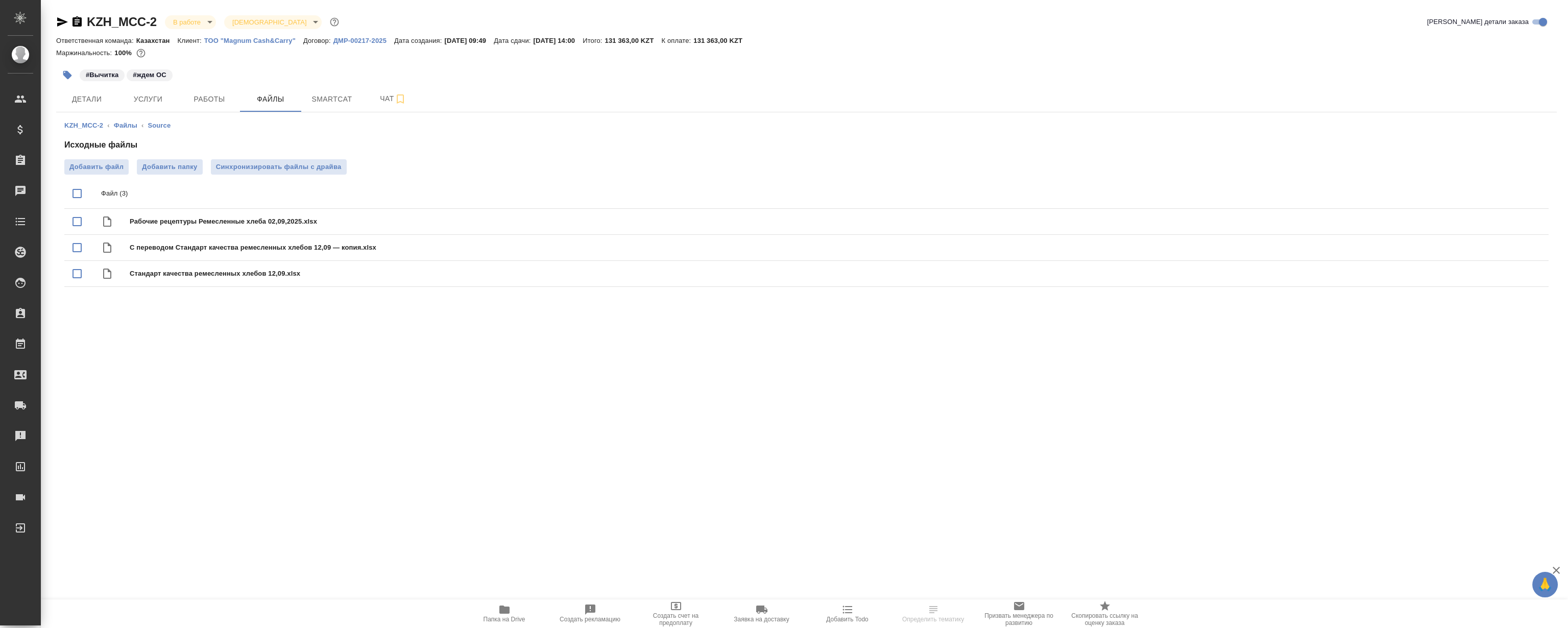
click at [75, 190] on input "checkbox" at bounding box center [77, 193] width 21 height 21
checkbox input "true"
click at [1503, 198] on icon "download" at bounding box center [1503, 194] width 10 height 9
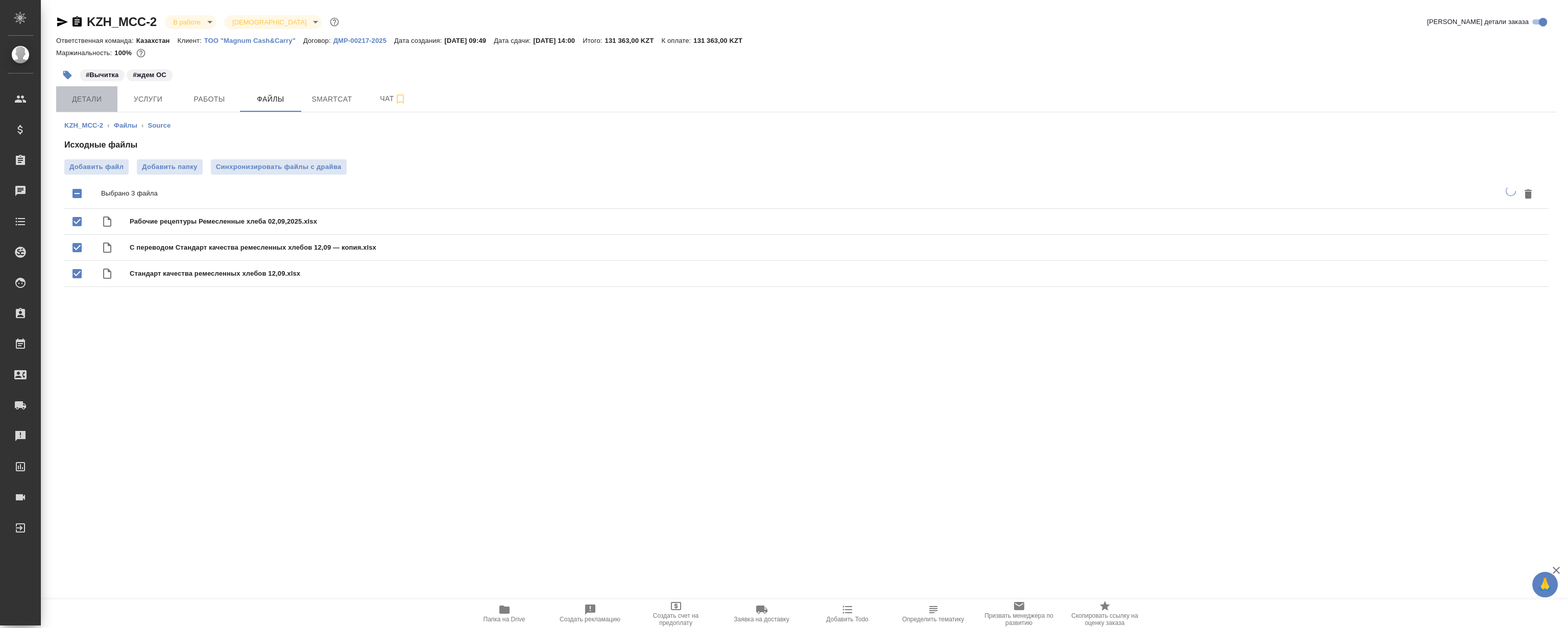
click at [107, 94] on span "Детали" at bounding box center [86, 99] width 49 height 13
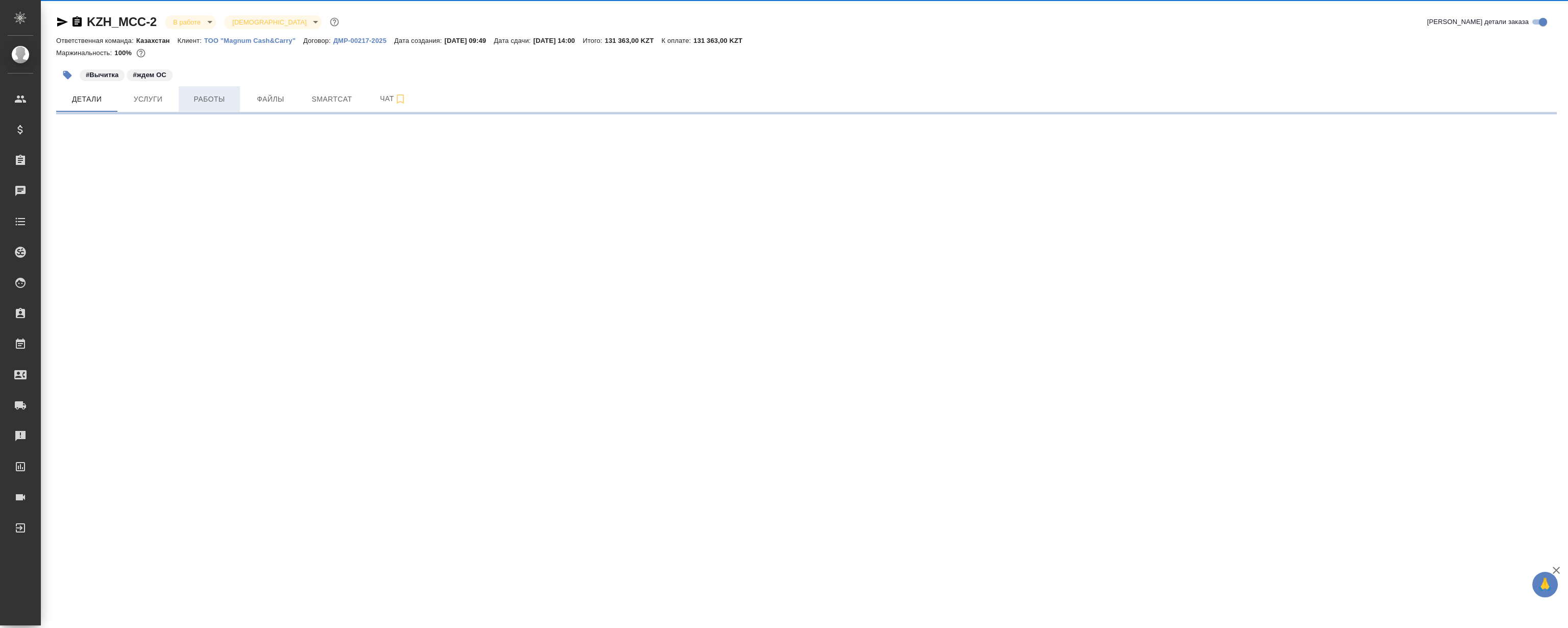
select select "RU"
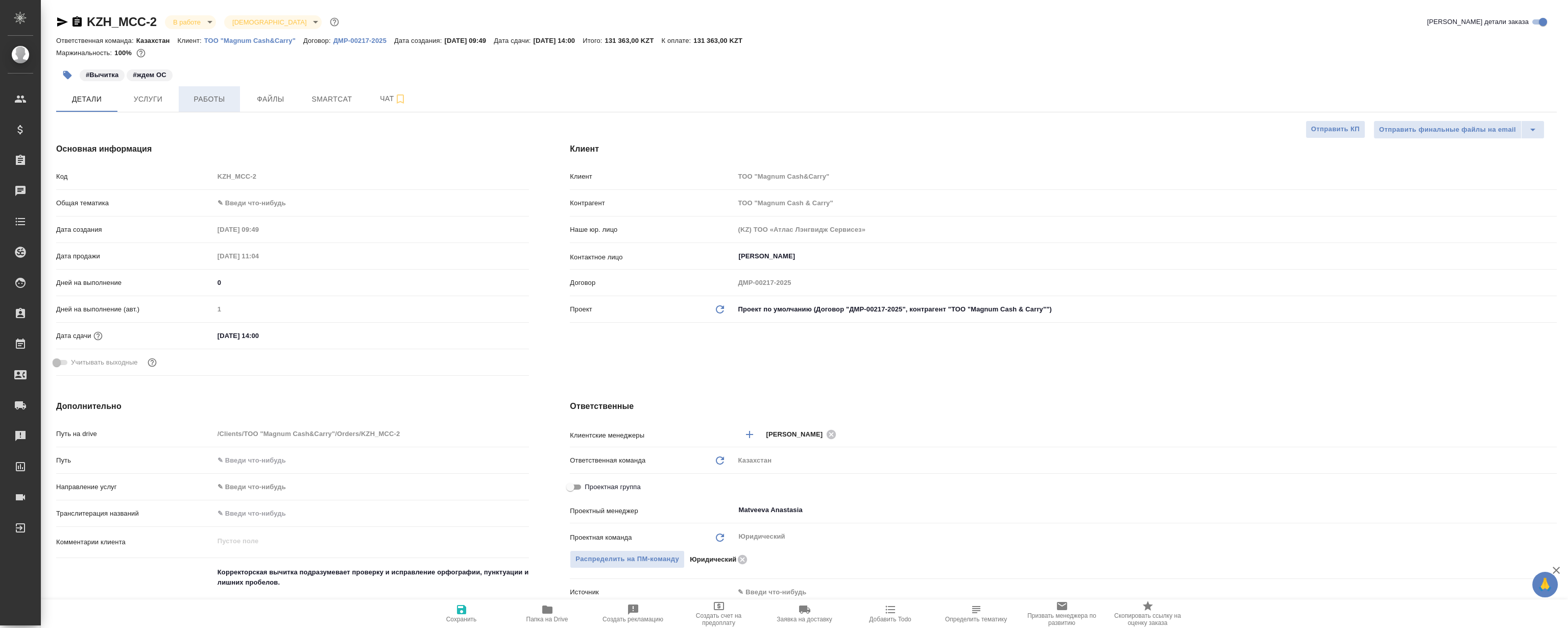
type textarea "x"
click at [278, 103] on span "Файлы" at bounding box center [270, 99] width 49 height 13
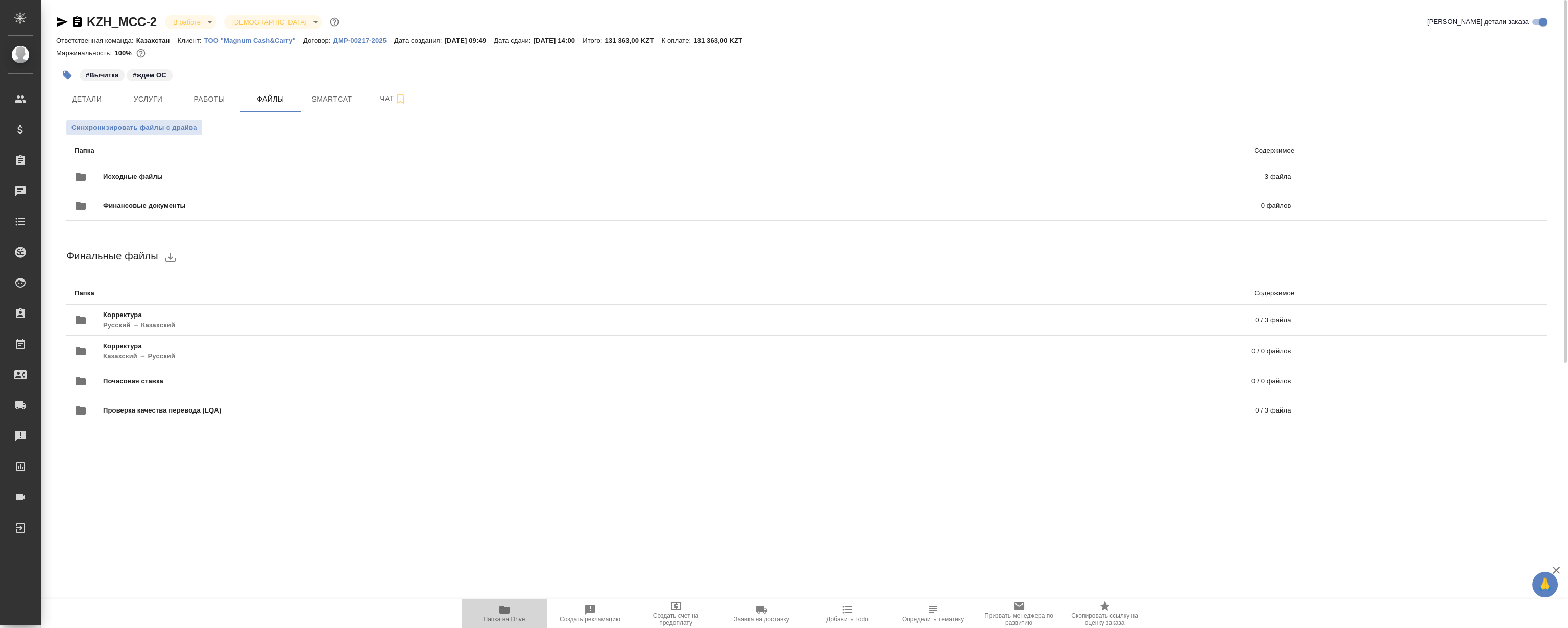
click at [509, 612] on icon "button" at bounding box center [504, 609] width 10 height 8
click at [95, 106] on button "Детали" at bounding box center [86, 99] width 61 height 26
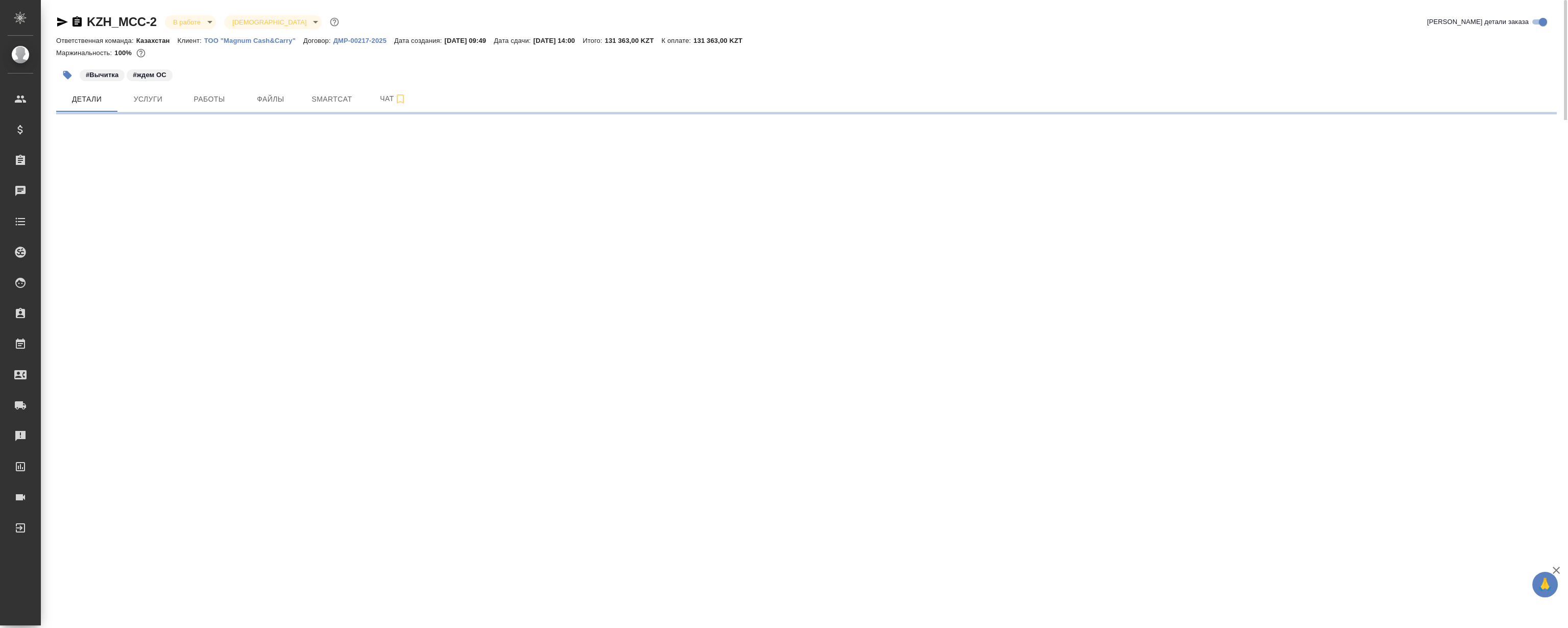
select select "RU"
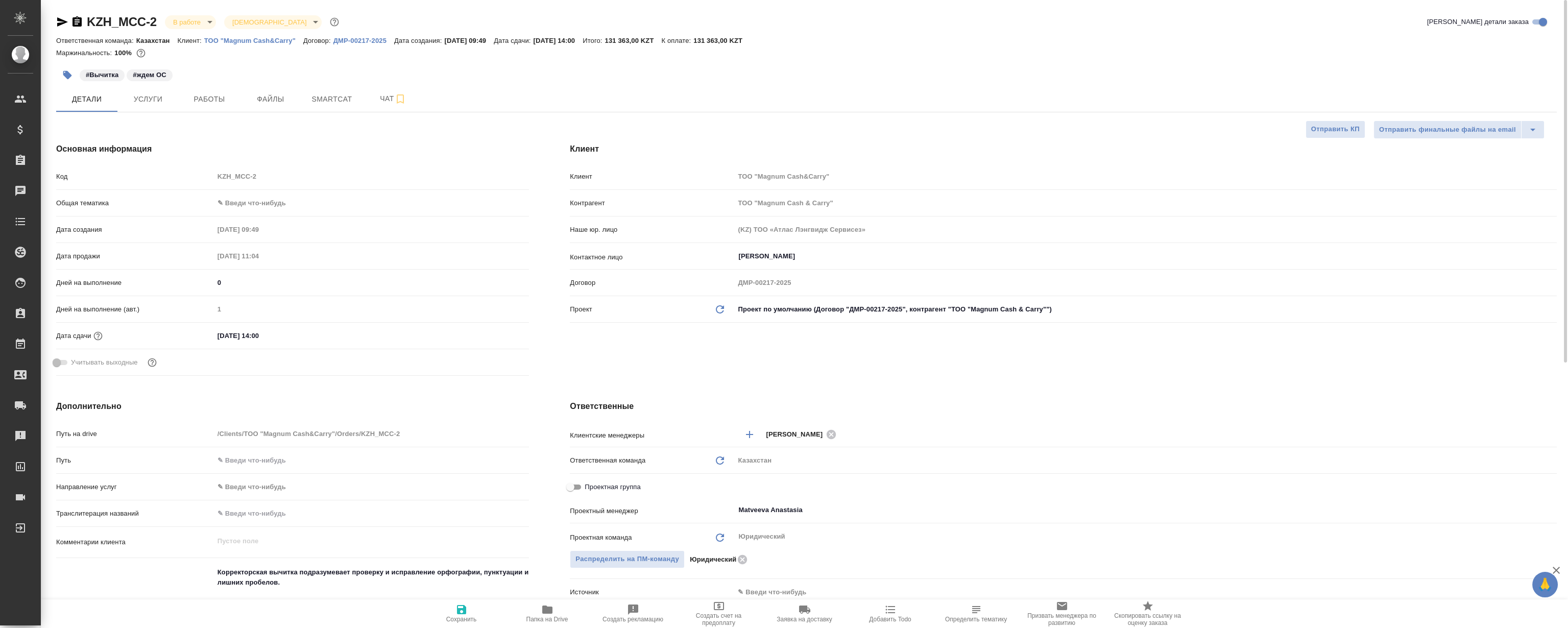
type textarea "x"
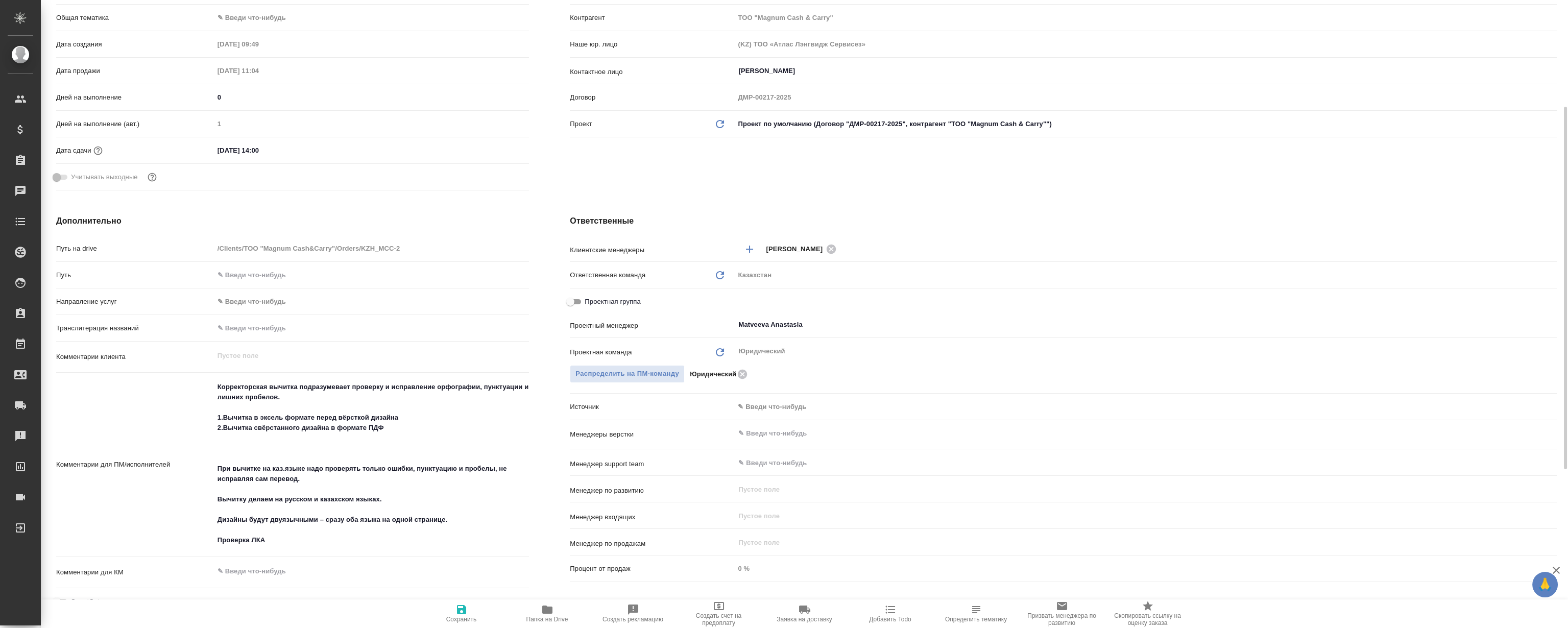
type textarea "x"
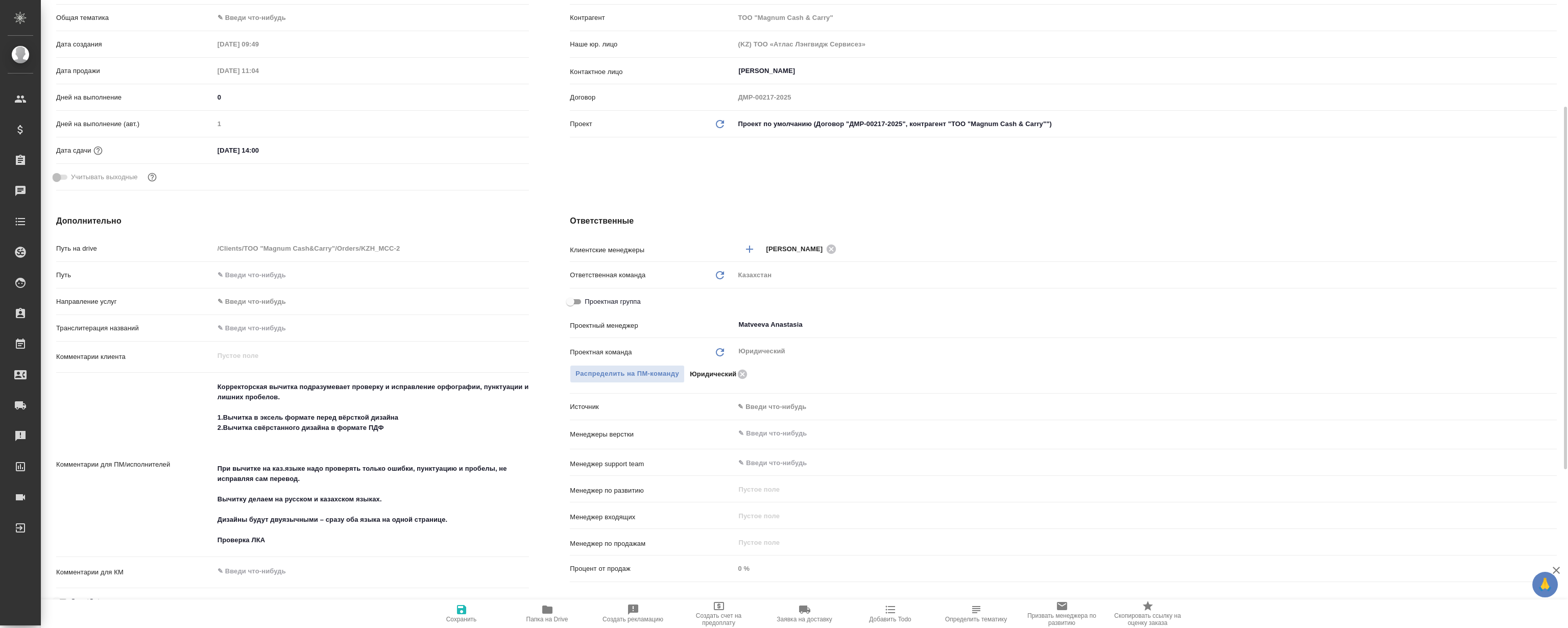
type textarea "x"
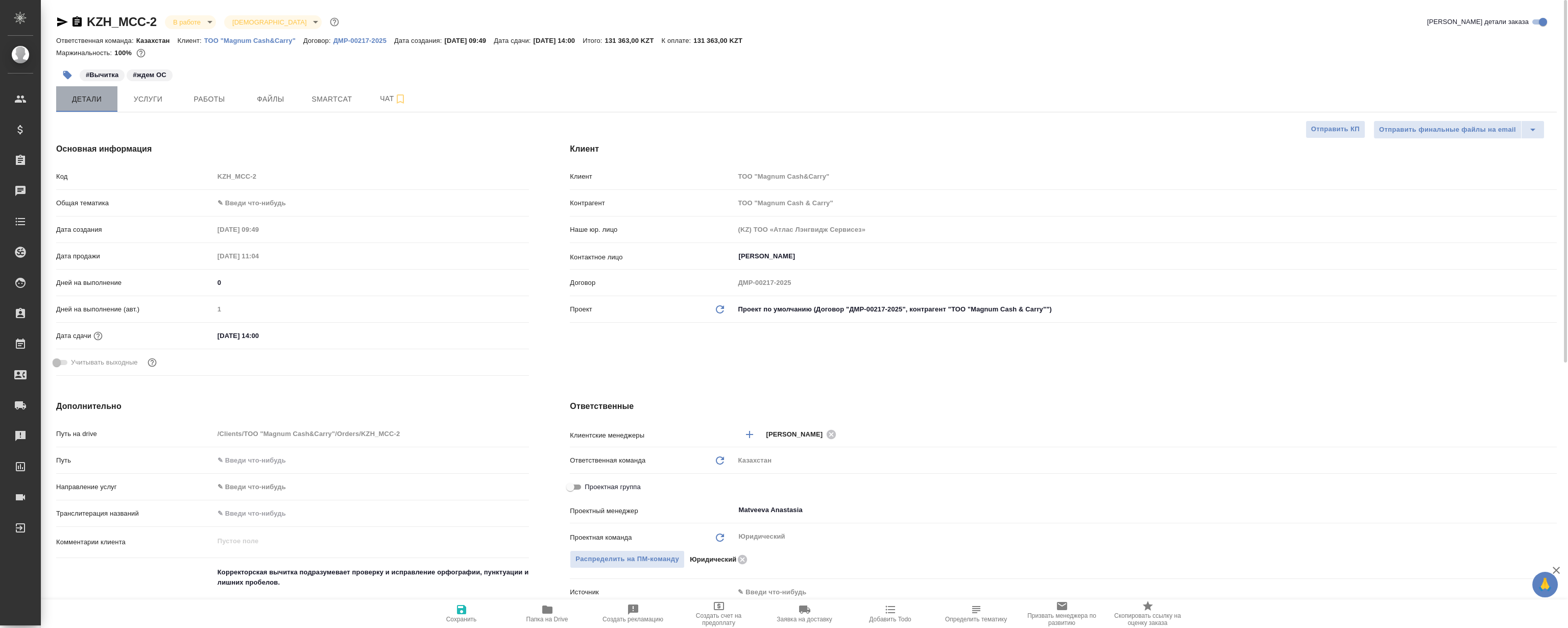
click at [95, 87] on button "Детали" at bounding box center [86, 99] width 61 height 26
type textarea "x"
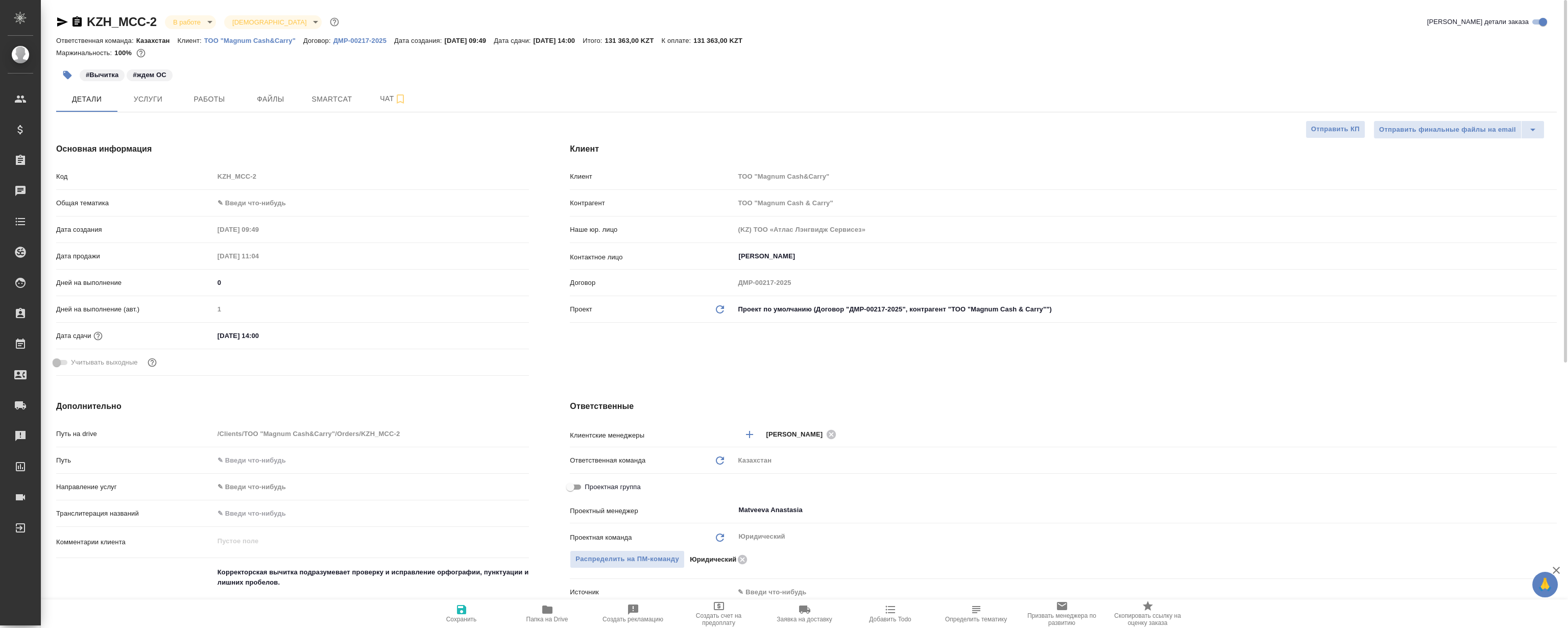
type textarea "x"
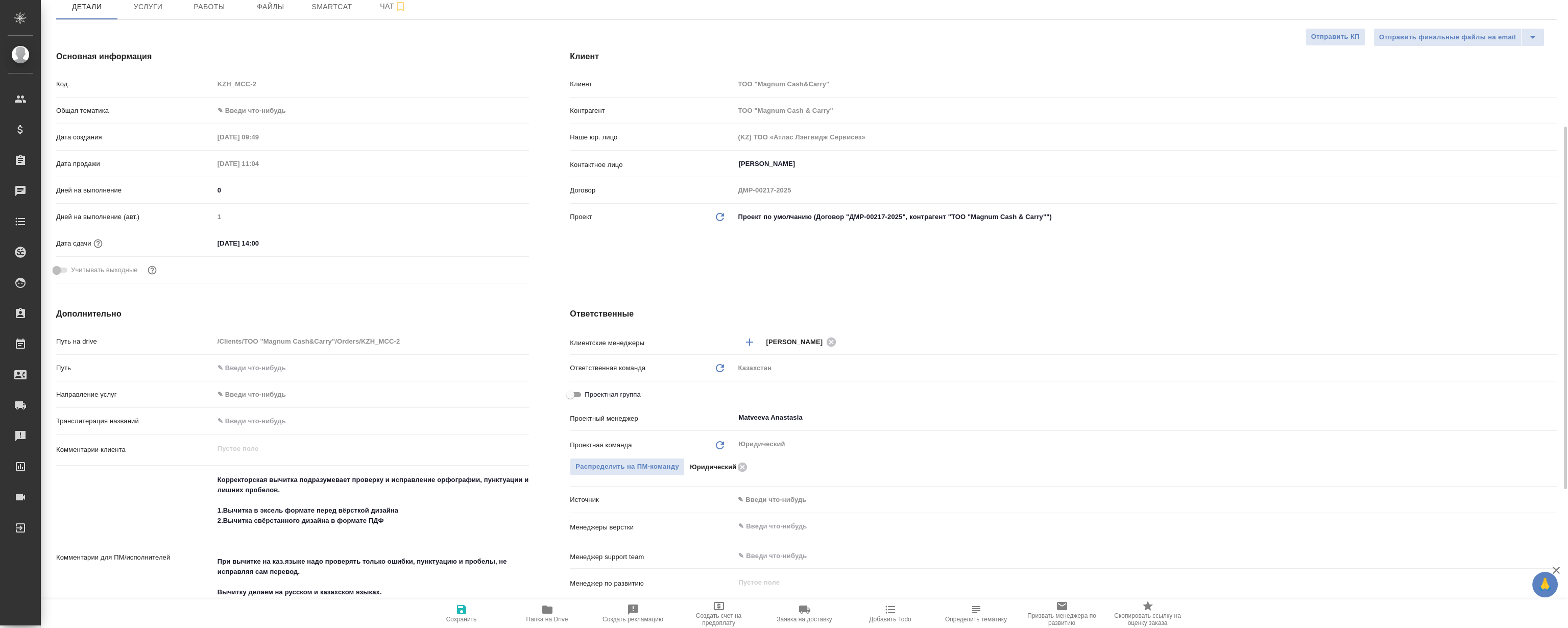
scroll to position [139, 0]
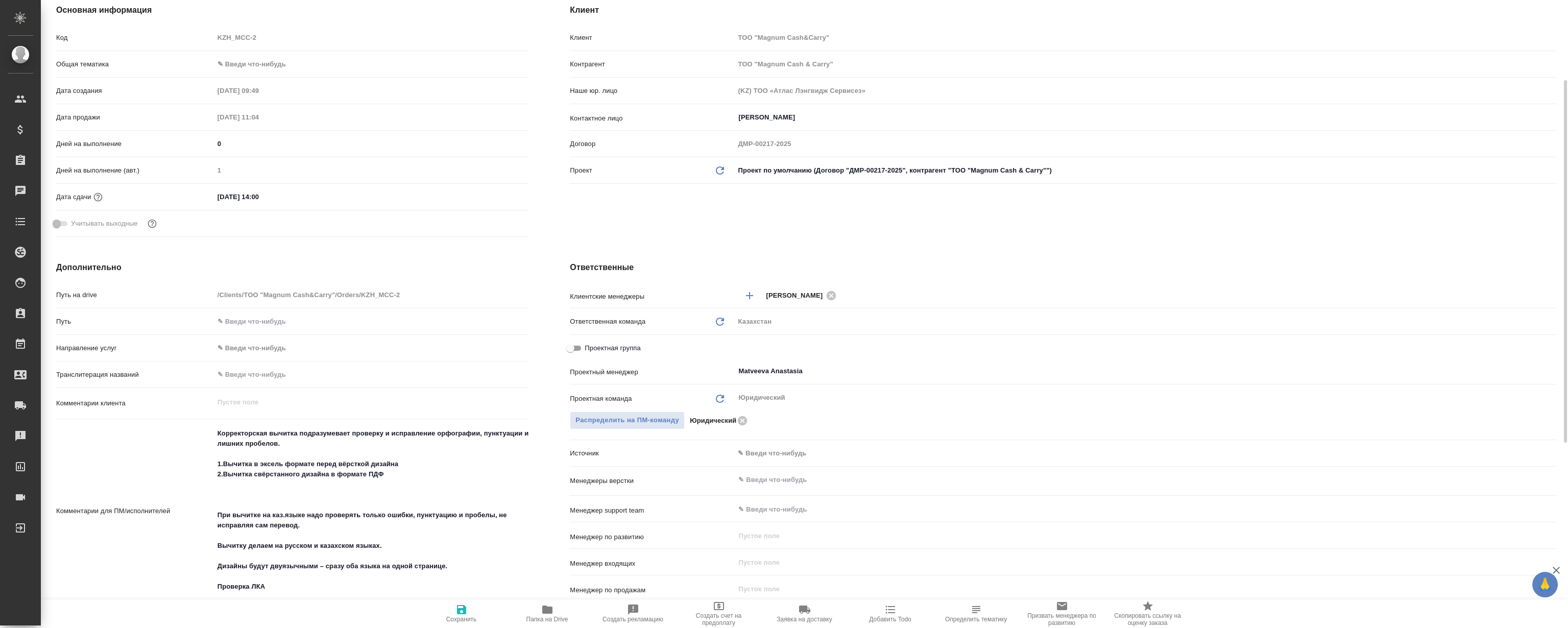
type textarea "x"
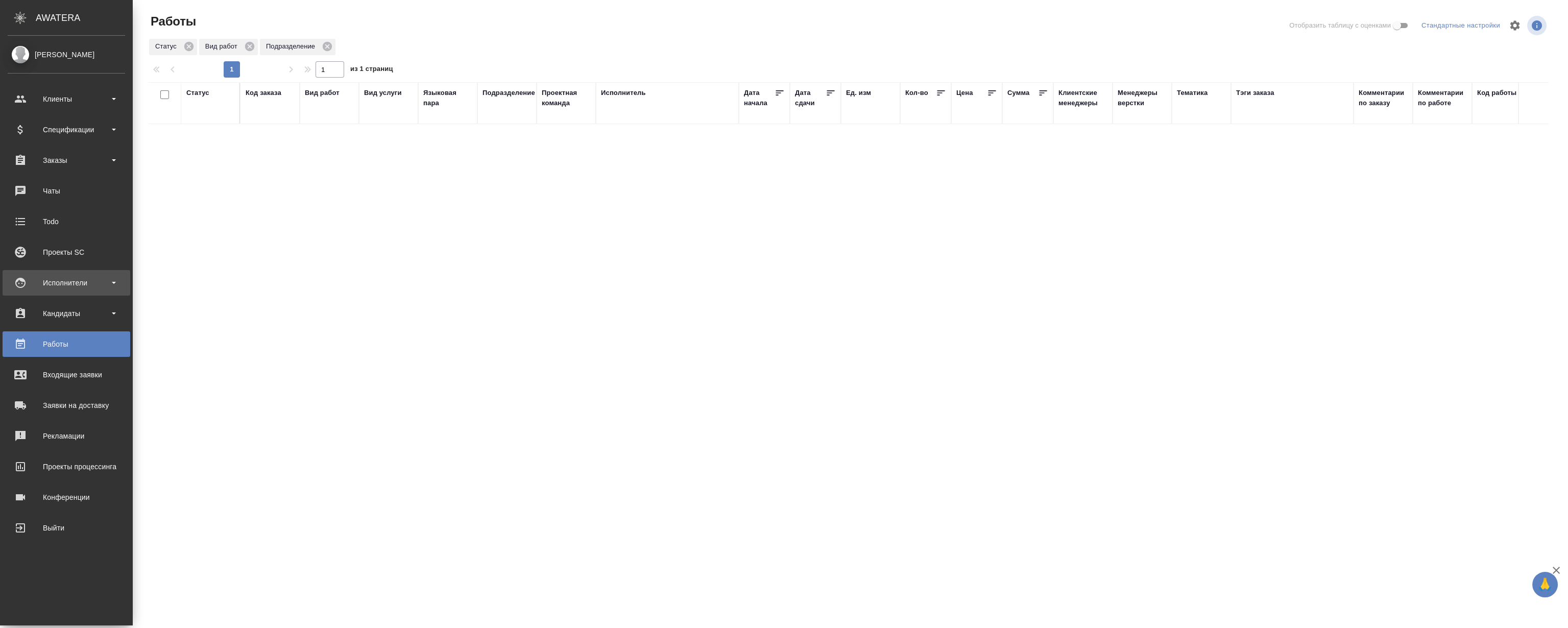
click at [74, 276] on div "Исполнители" at bounding box center [66, 282] width 117 height 15
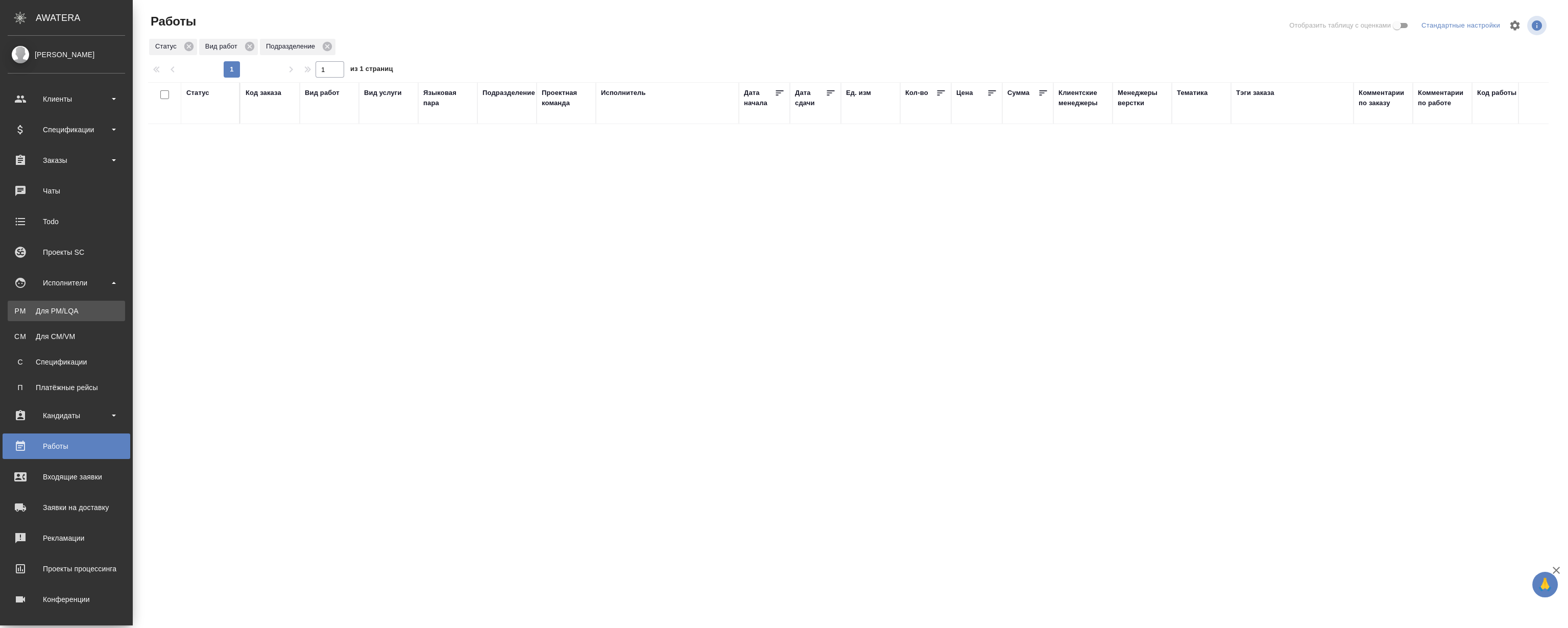
click at [76, 310] on div "Для PM/LQA" at bounding box center [66, 310] width 107 height 10
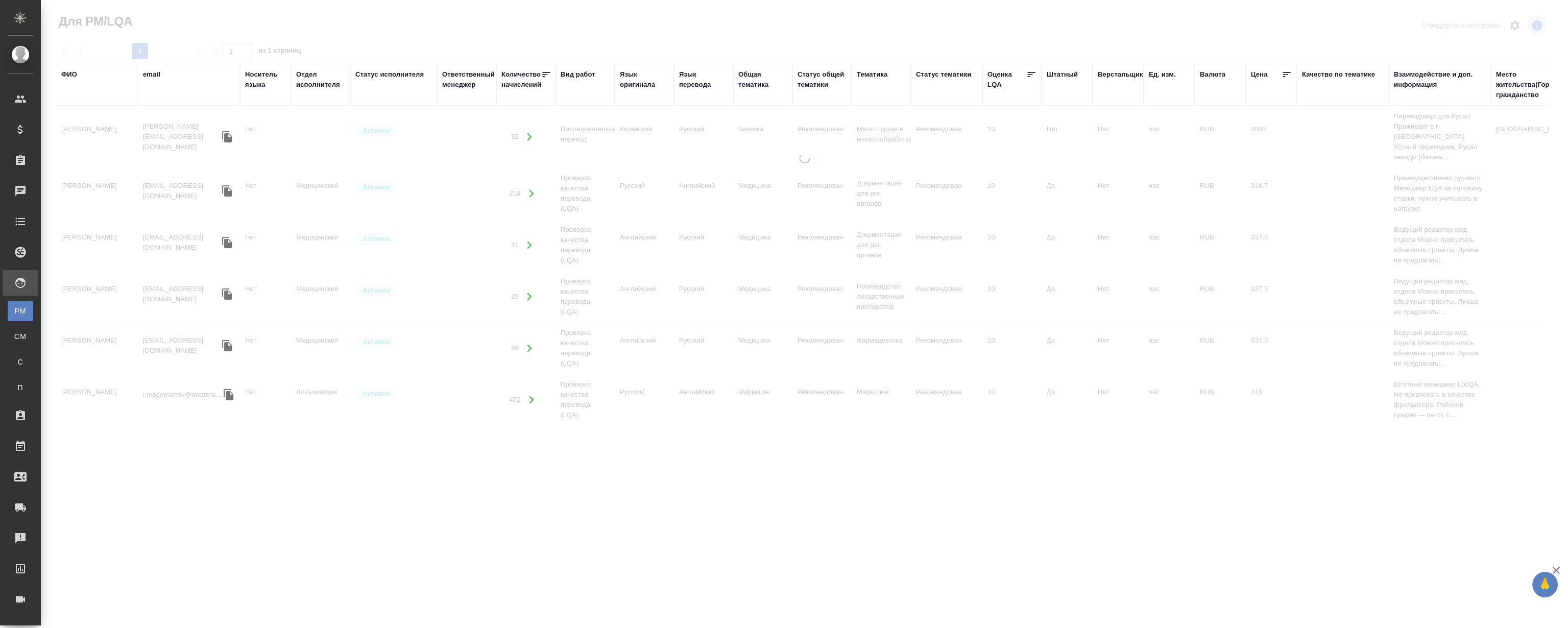
click at [68, 74] on div "ФИО" at bounding box center [69, 74] width 16 height 10
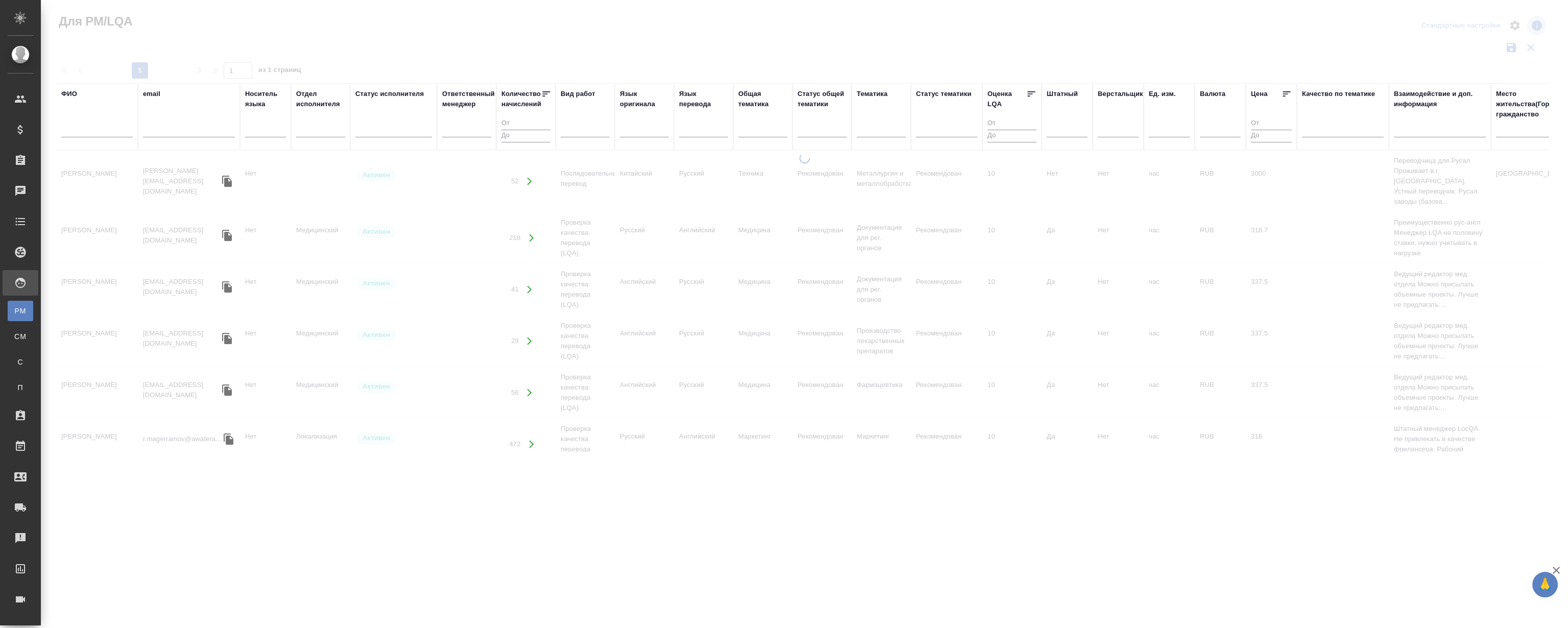
click at [82, 133] on input "text" at bounding box center [97, 131] width 71 height 13
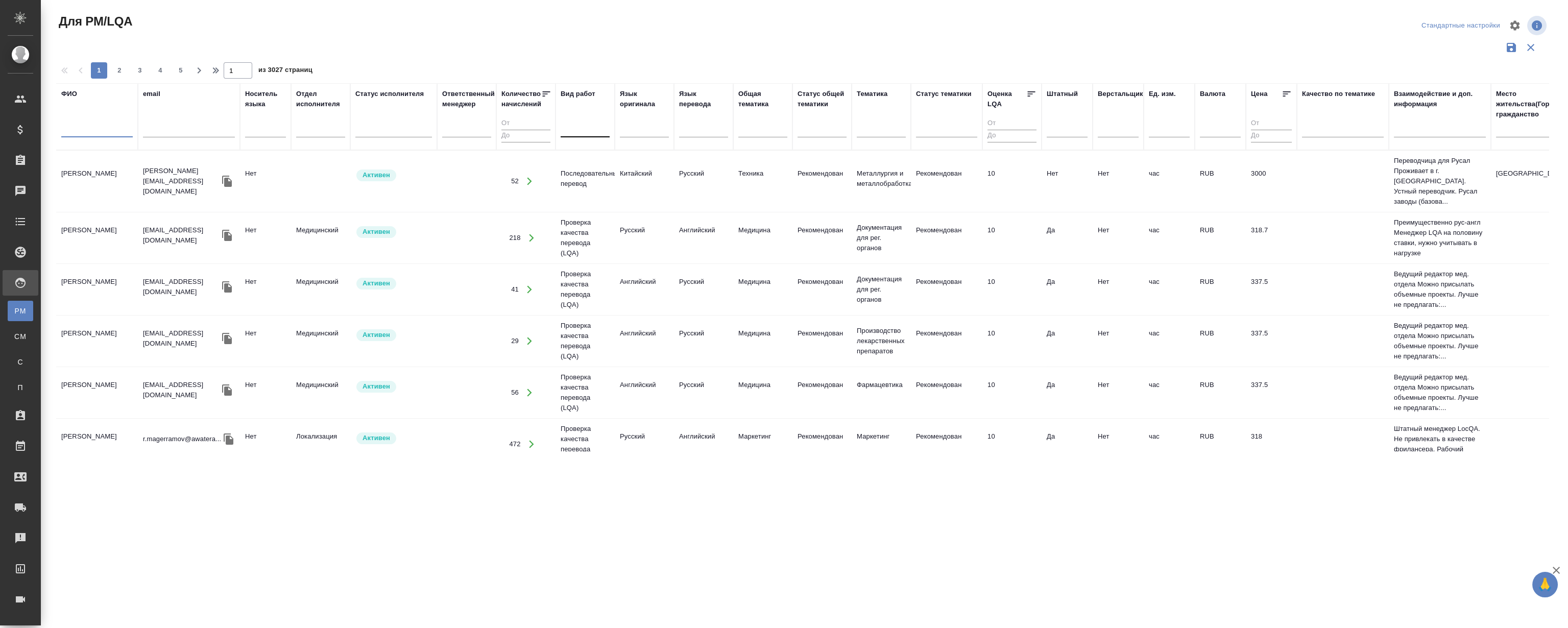
click at [589, 125] on div at bounding box center [585, 127] width 49 height 15
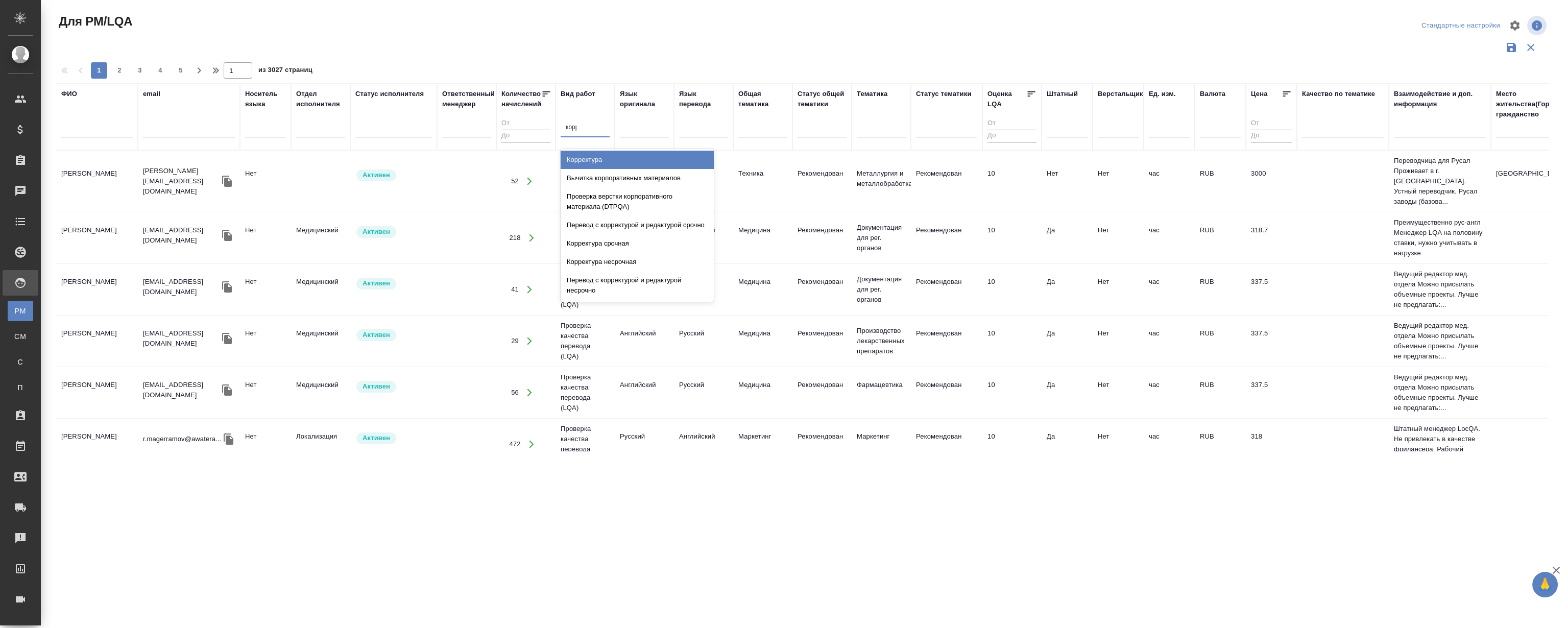
type input "коррек"
click at [594, 165] on div "Корректура" at bounding box center [637, 159] width 153 height 18
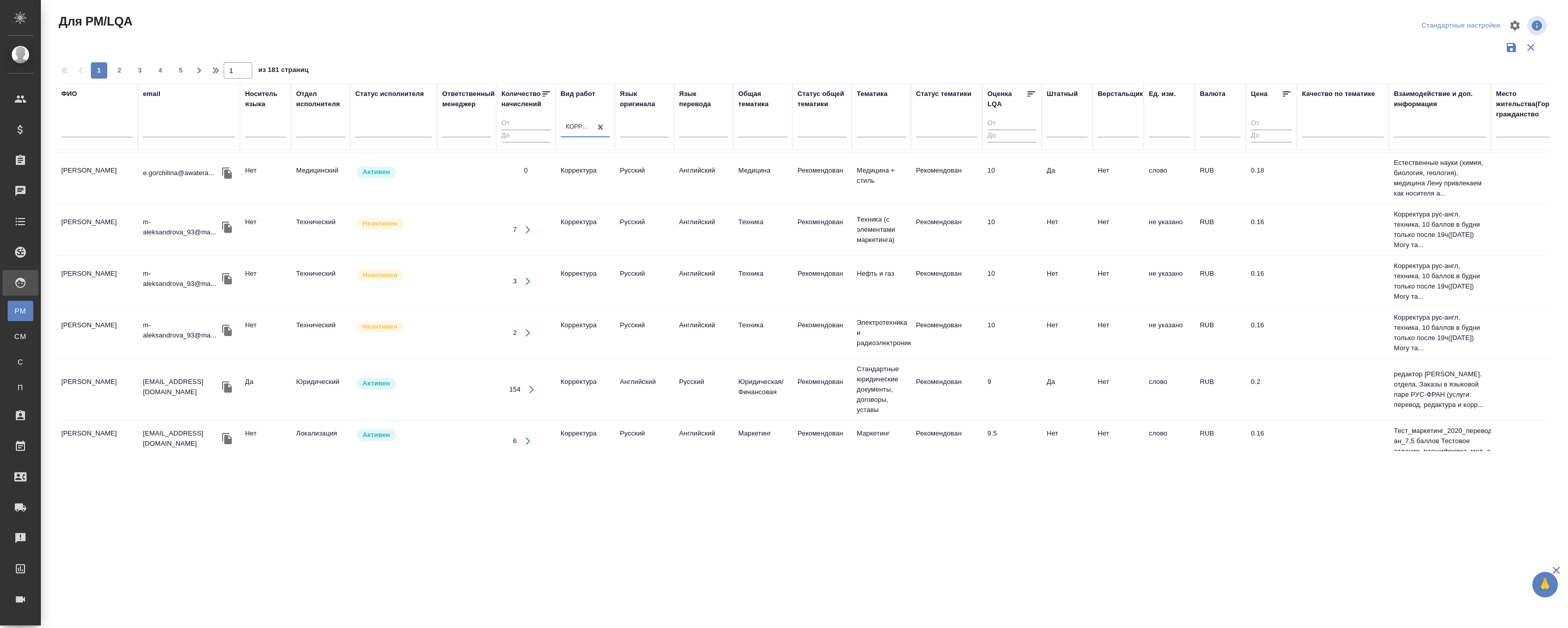
scroll to position [943, 0]
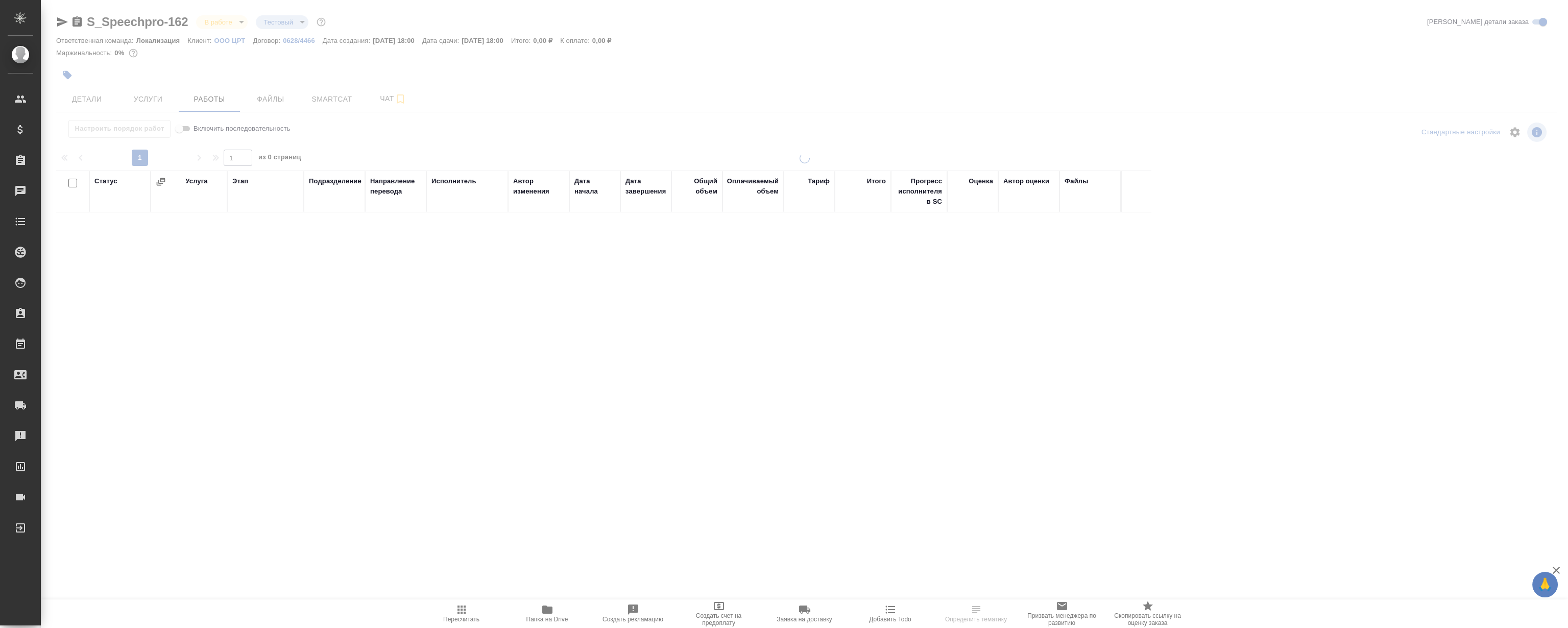
click at [212, 106] on div at bounding box center [804, 213] width 1527 height 426
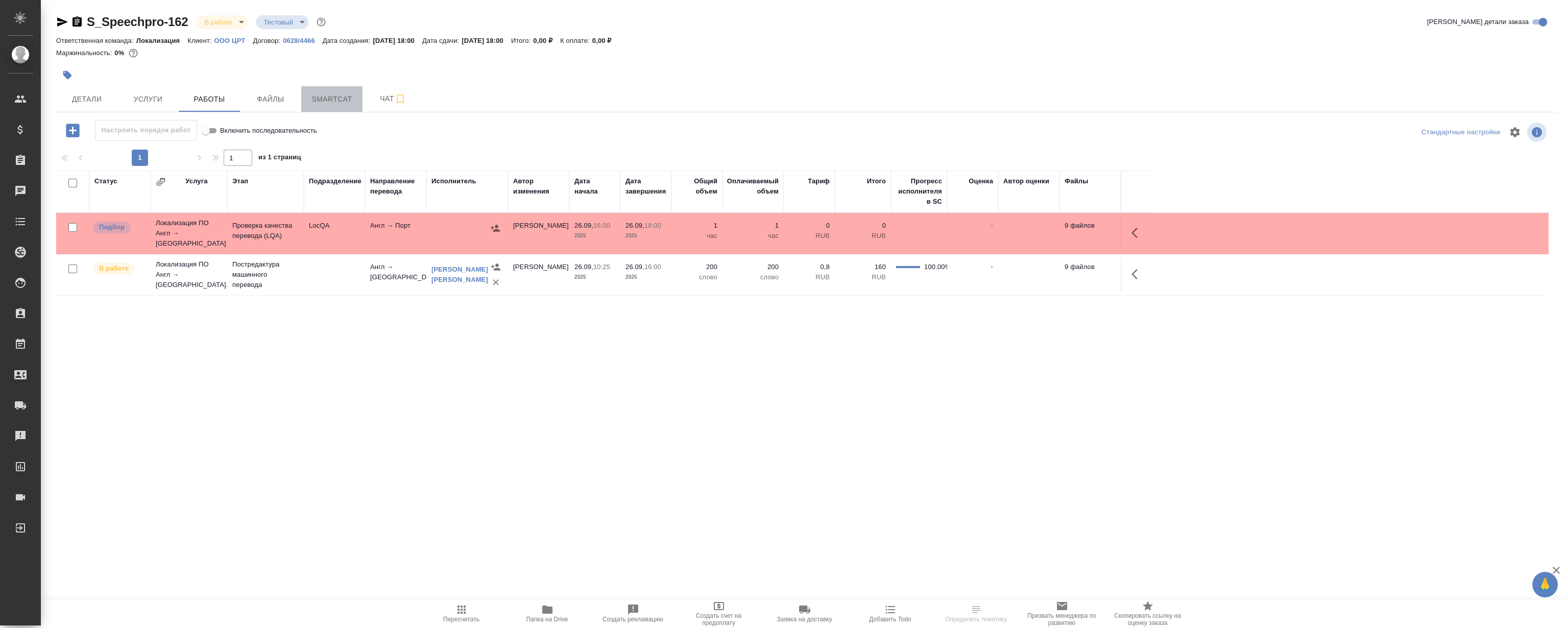
click at [315, 94] on span "Smartcat" at bounding box center [332, 99] width 49 height 13
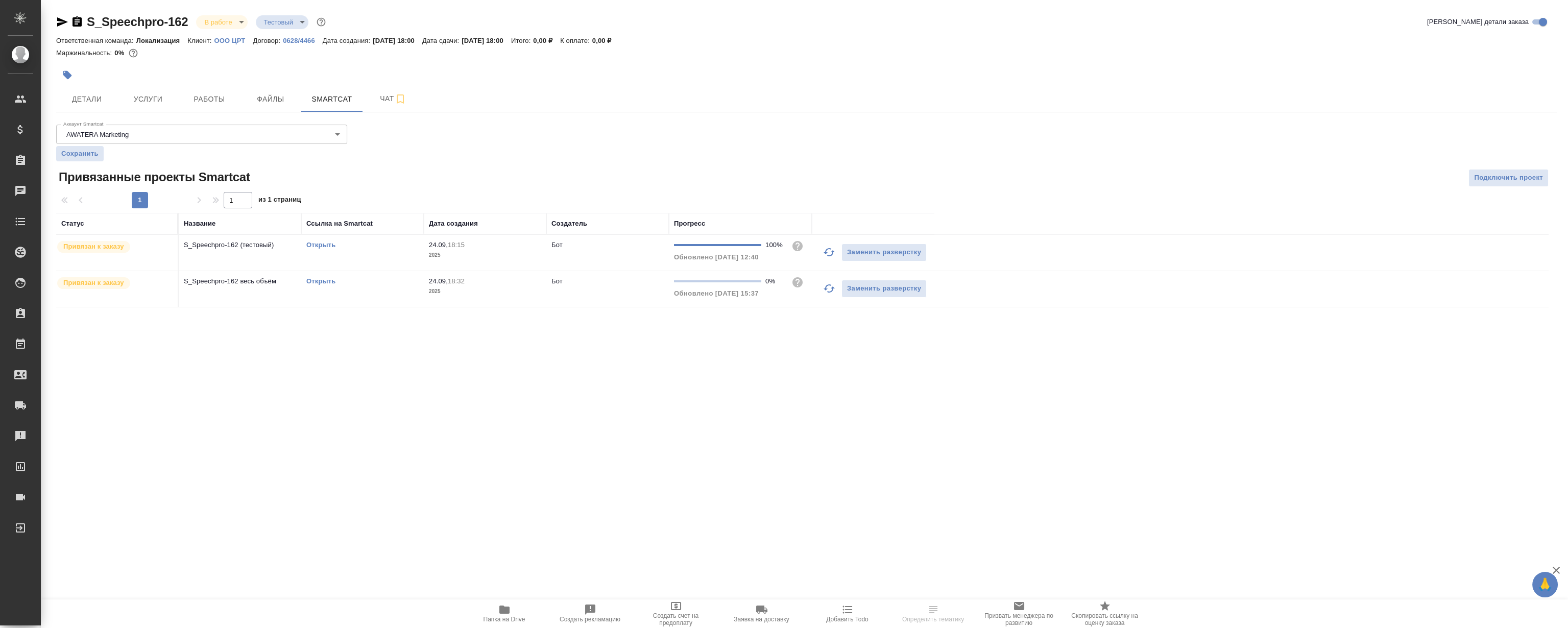
click at [317, 245] on link "Открыть" at bounding box center [321, 245] width 29 height 8
